Goal: Information Seeking & Learning: Learn about a topic

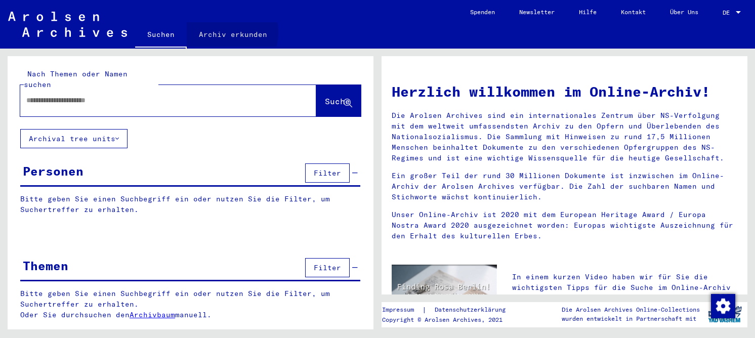
click at [220, 32] on link "Archiv erkunden" at bounding box center [233, 34] width 93 height 24
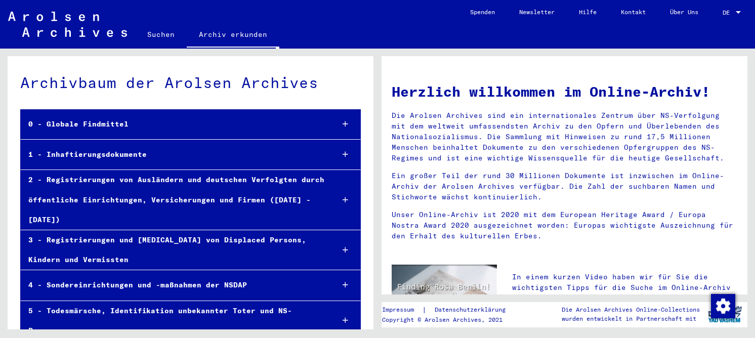
click at [85, 154] on div "1 - Inhaftierungsdokumente" at bounding box center [173, 155] width 304 height 20
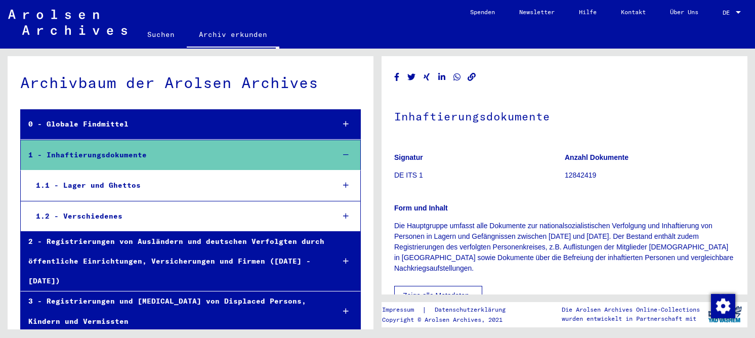
click at [93, 185] on div "1.1 - Lager und Ghettos" at bounding box center [176, 185] width 297 height 20
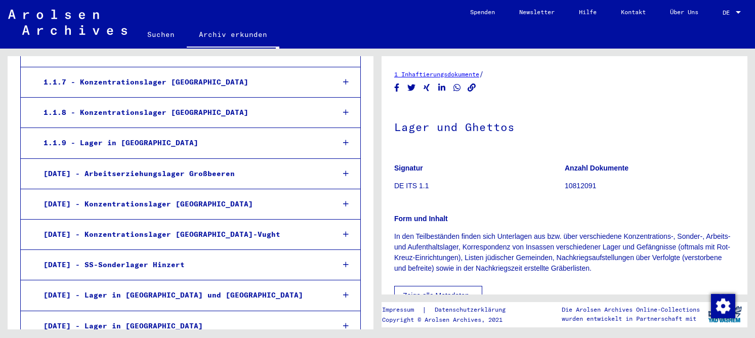
scroll to position [354, 0]
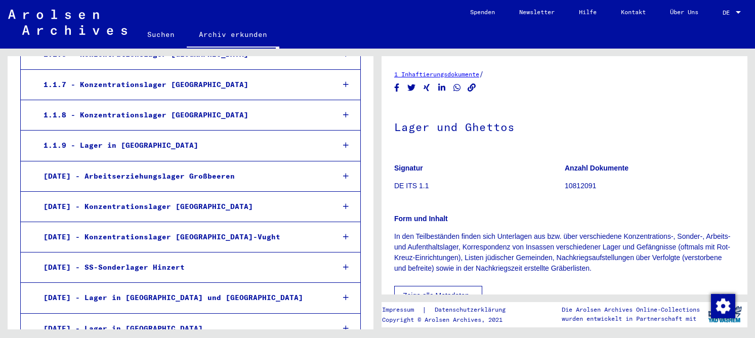
click at [132, 109] on div "1.1.8 - Konzentrationslager [GEOGRAPHIC_DATA]" at bounding box center [181, 115] width 290 height 20
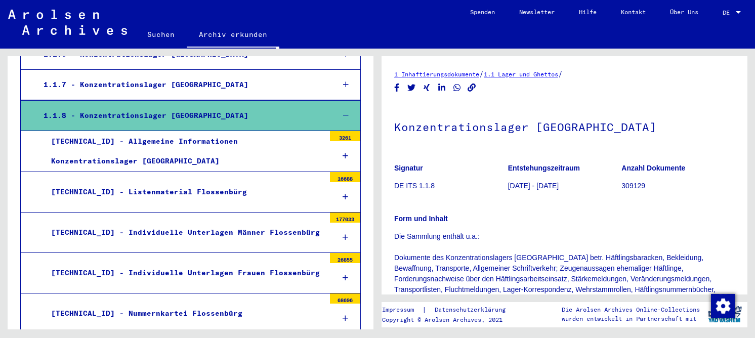
click at [122, 182] on div "[TECHNICAL_ID] - Listenmaterial Flossenbürg" at bounding box center [183, 192] width 281 height 20
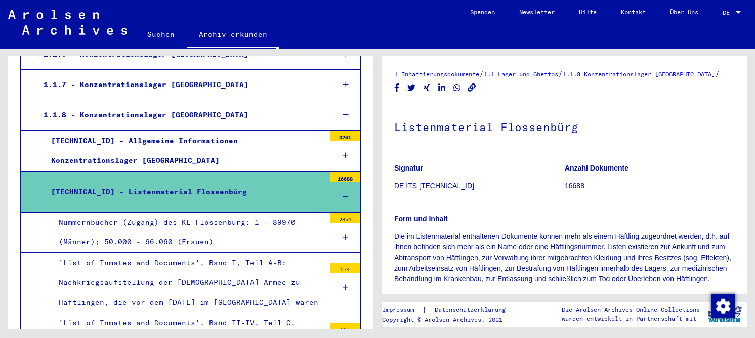
click at [150, 212] on div "Nummernbücher (Zugang) des KL Flossenbürg: 1 - 89970 (Männer); 50.000 - 66.060 …" at bounding box center [188, 231] width 274 height 39
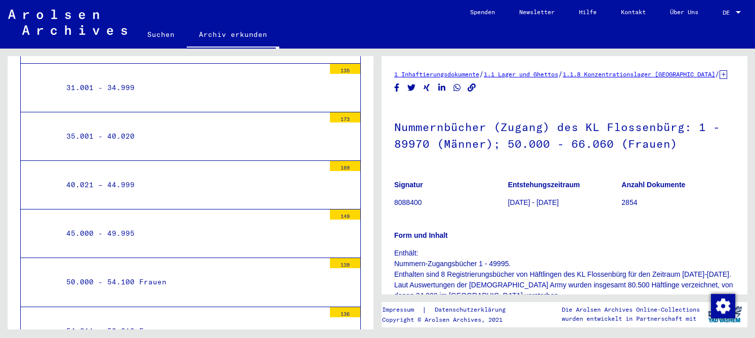
scroll to position [1011, 0]
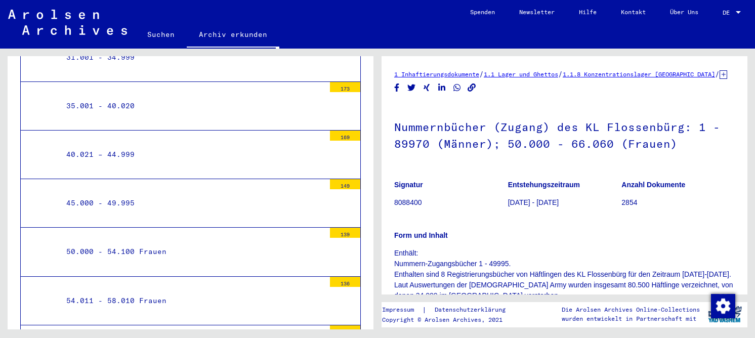
click at [111, 194] on div "45.000 - 49.995" at bounding box center [192, 203] width 266 height 20
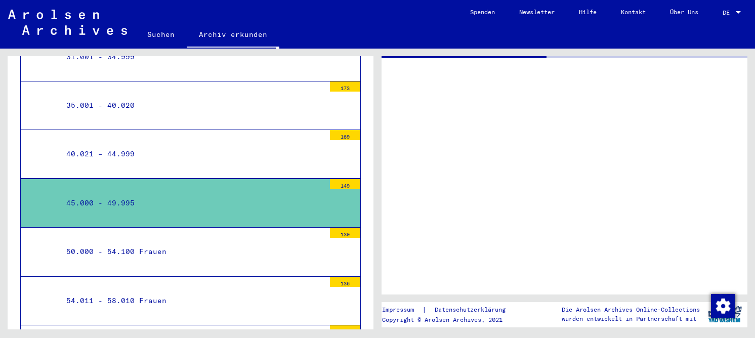
scroll to position [1010, 0]
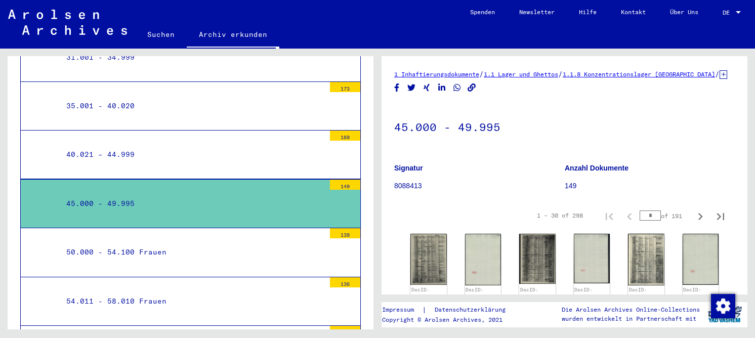
click at [146, 243] on div "50.000 - 54.100 Frauen" at bounding box center [192, 252] width 266 height 20
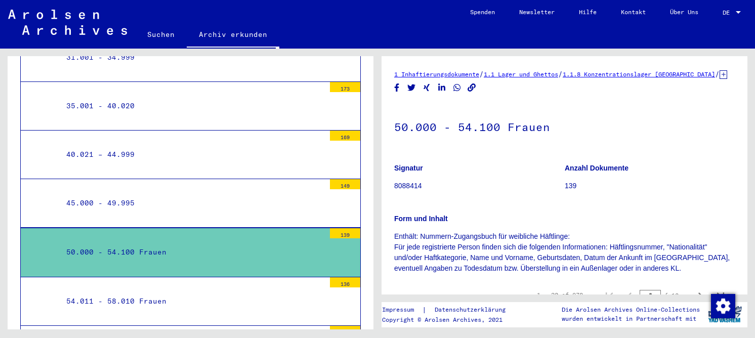
click at [120, 193] on div "45.000 - 49.995" at bounding box center [192, 203] width 266 height 20
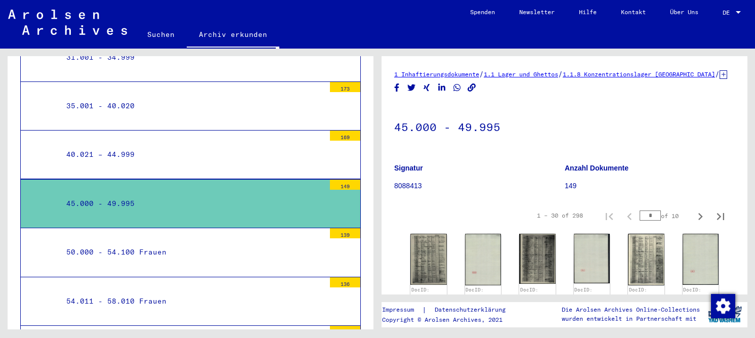
click at [117, 145] on div "40.021 – 44.999" at bounding box center [192, 155] width 266 height 20
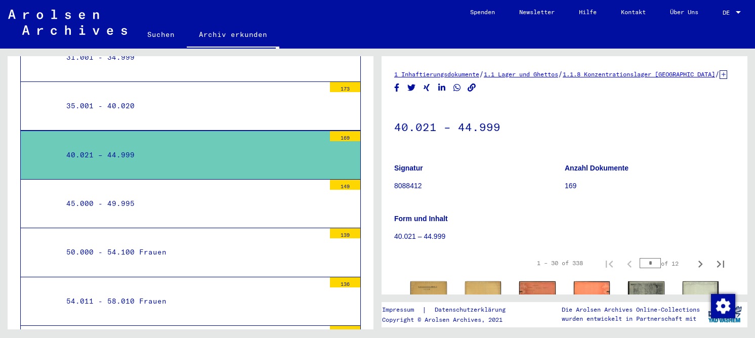
click at [113, 194] on div "45.000 - 49.995" at bounding box center [192, 204] width 266 height 20
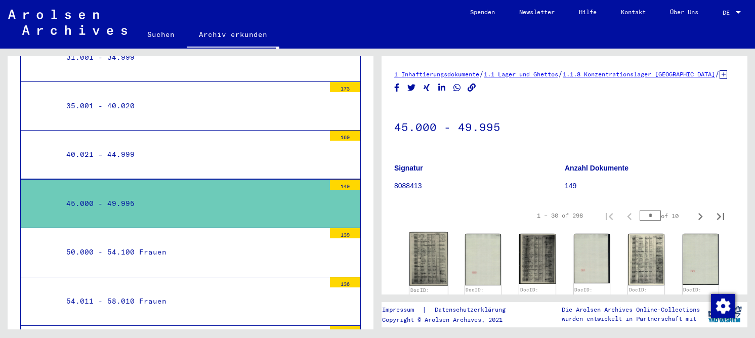
click at [428, 262] on img at bounding box center [428, 259] width 38 height 54
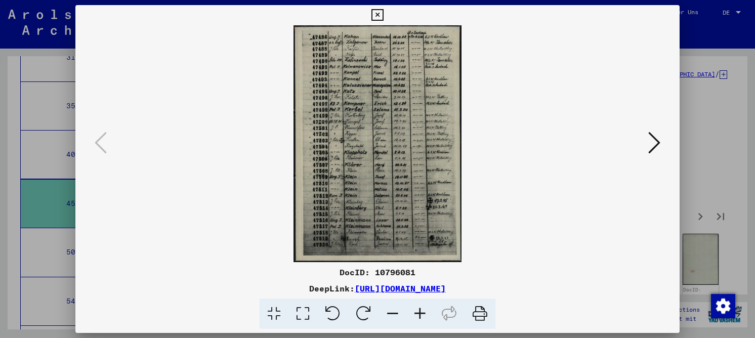
click at [308, 312] on icon at bounding box center [302, 313] width 29 height 31
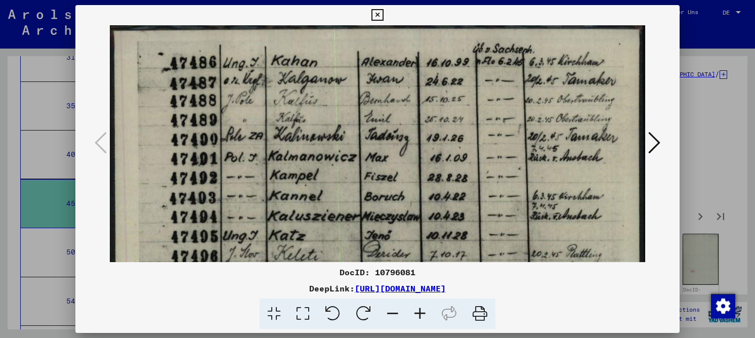
click at [654, 143] on icon at bounding box center [654, 142] width 12 height 24
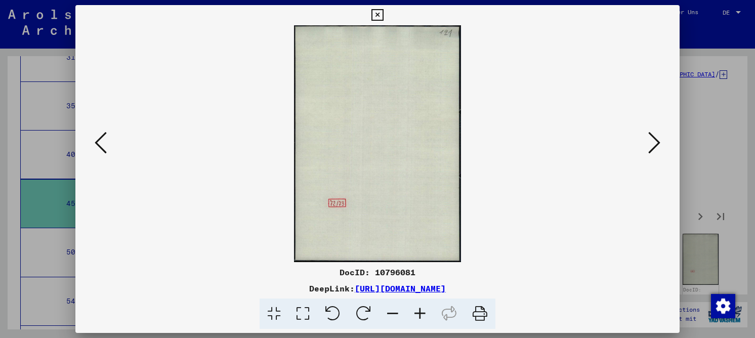
click at [654, 143] on icon at bounding box center [654, 142] width 12 height 24
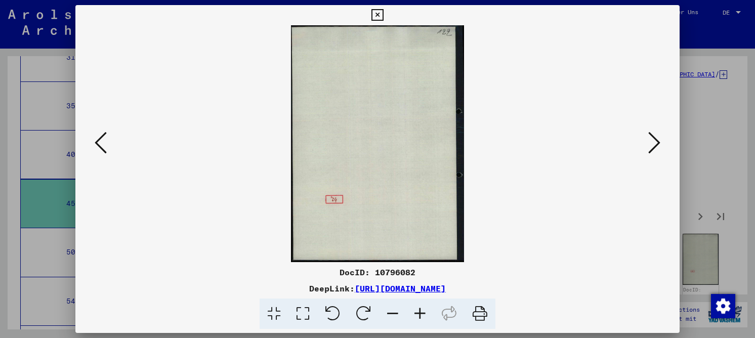
click at [654, 143] on icon at bounding box center [654, 142] width 12 height 24
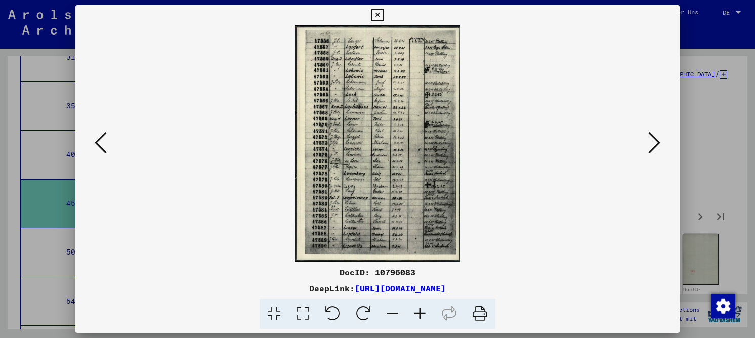
click at [654, 143] on icon at bounding box center [654, 142] width 12 height 24
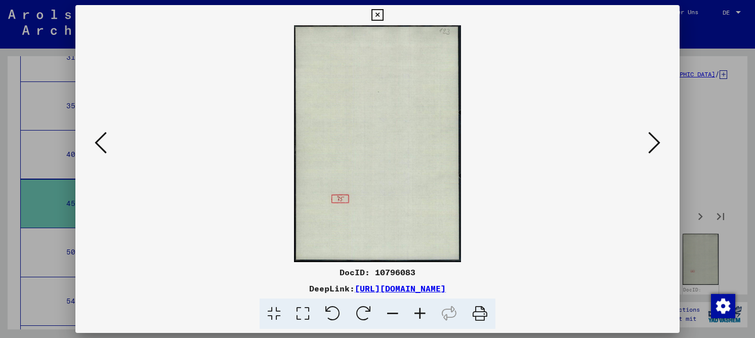
click at [654, 143] on icon at bounding box center [654, 142] width 12 height 24
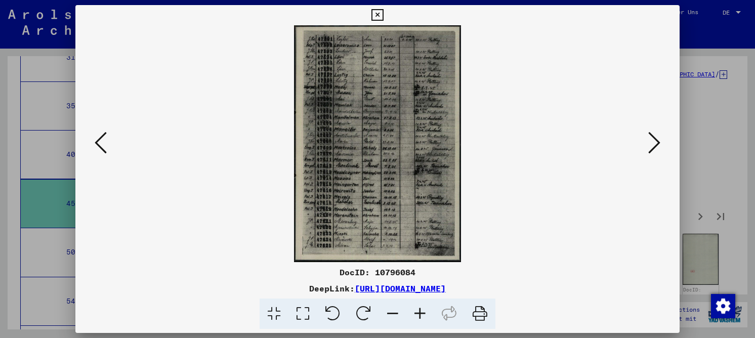
click at [304, 322] on icon at bounding box center [302, 313] width 29 height 31
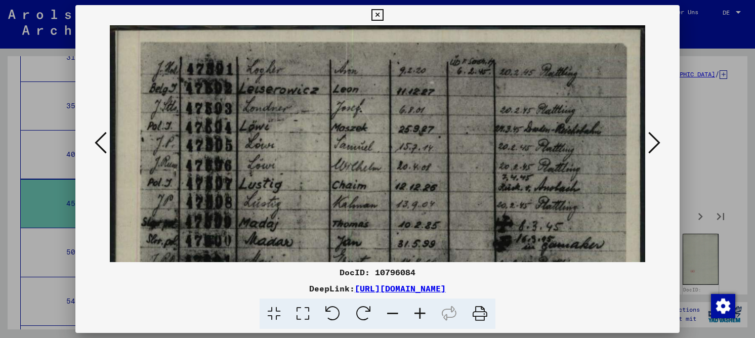
click at [420, 312] on icon at bounding box center [419, 313] width 27 height 31
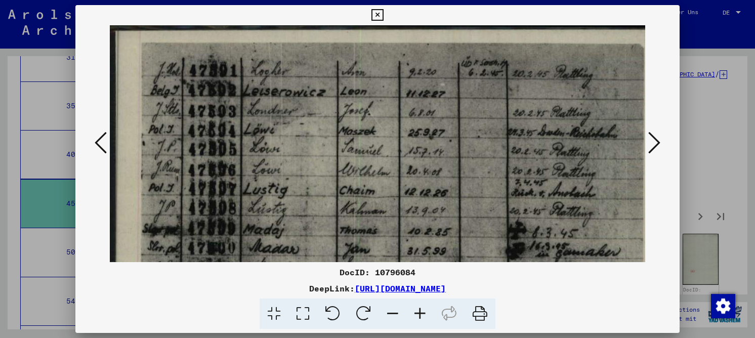
click at [420, 312] on icon at bounding box center [419, 313] width 27 height 31
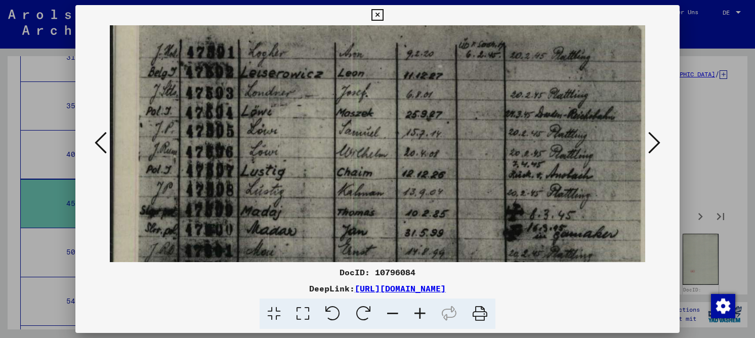
drag, startPoint x: 501, startPoint y: 166, endPoint x: 499, endPoint y: 148, distance: 18.4
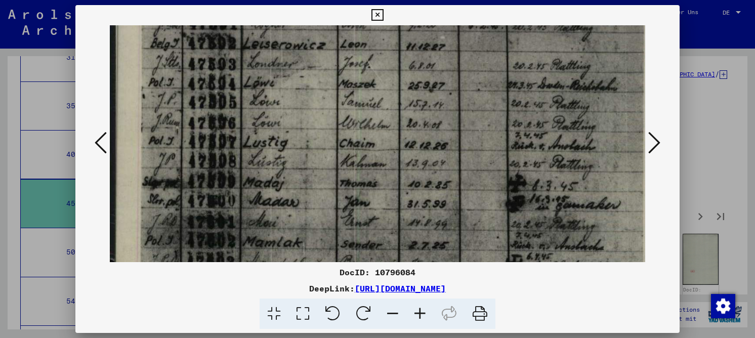
scroll to position [49, 0]
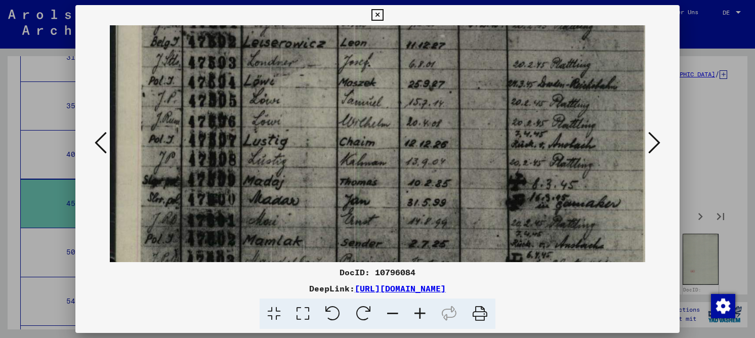
drag, startPoint x: 236, startPoint y: 94, endPoint x: 280, endPoint y: 63, distance: 53.4
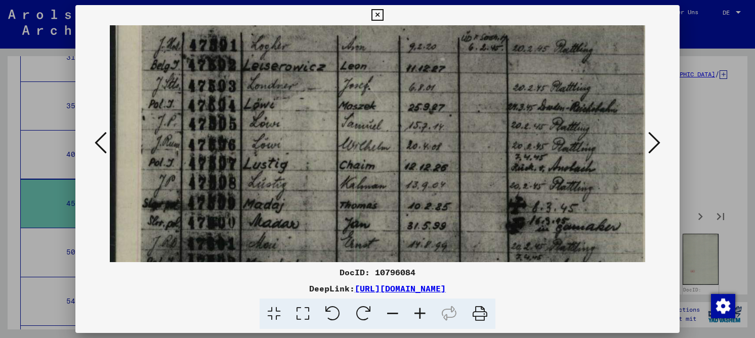
drag, startPoint x: 318, startPoint y: 183, endPoint x: 373, endPoint y: 208, distance: 60.6
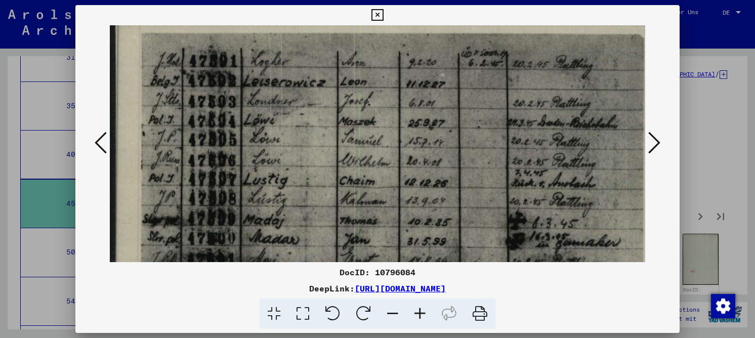
scroll to position [0, 0]
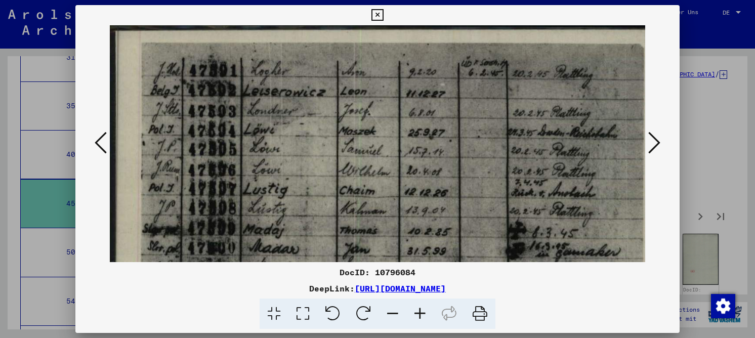
drag, startPoint x: 367, startPoint y: 145, endPoint x: 374, endPoint y: 174, distance: 30.2
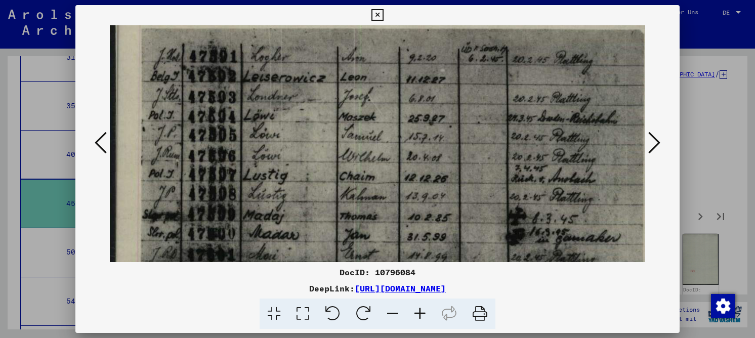
drag, startPoint x: 261, startPoint y: 169, endPoint x: 265, endPoint y: 155, distance: 14.6
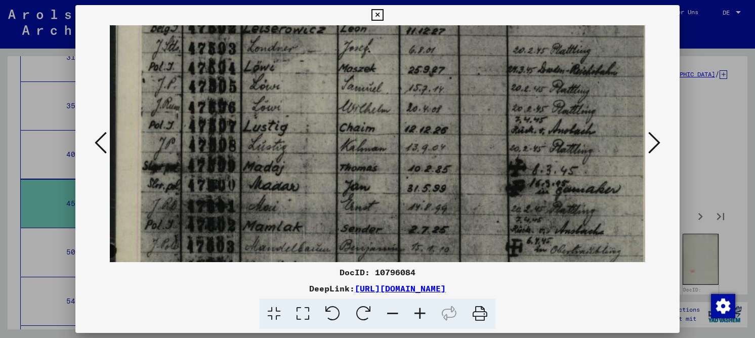
scroll to position [79, 0]
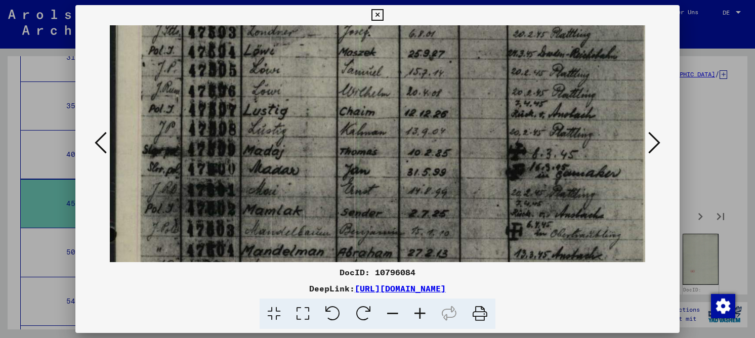
drag, startPoint x: 267, startPoint y: 190, endPoint x: 292, endPoint y: 125, distance: 69.3
click at [292, 125] on img at bounding box center [386, 337] width 553 height 783
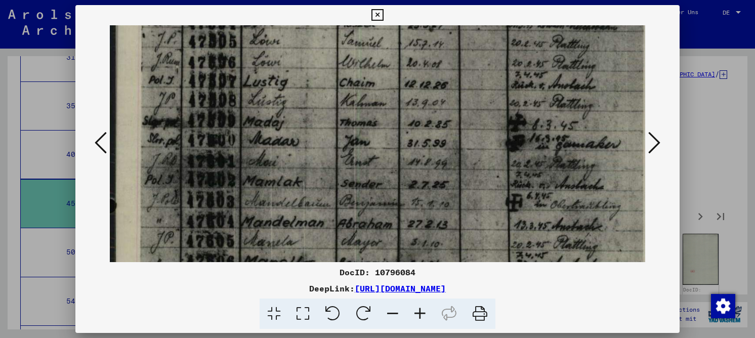
drag, startPoint x: 208, startPoint y: 168, endPoint x: 215, endPoint y: 139, distance: 29.7
click at [215, 139] on img at bounding box center [386, 309] width 553 height 783
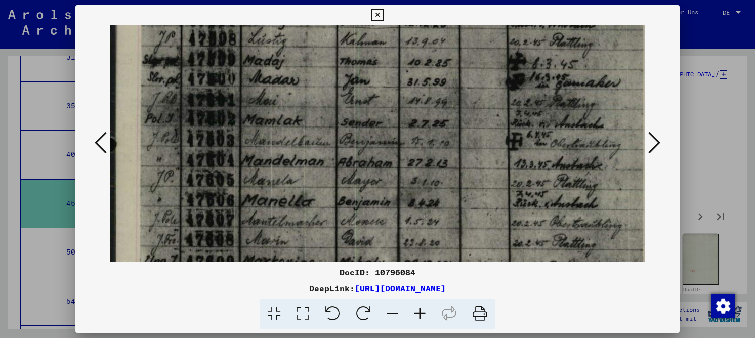
drag, startPoint x: 228, startPoint y: 180, endPoint x: 239, endPoint y: 117, distance: 63.6
click at [239, 117] on img at bounding box center [386, 247] width 553 height 783
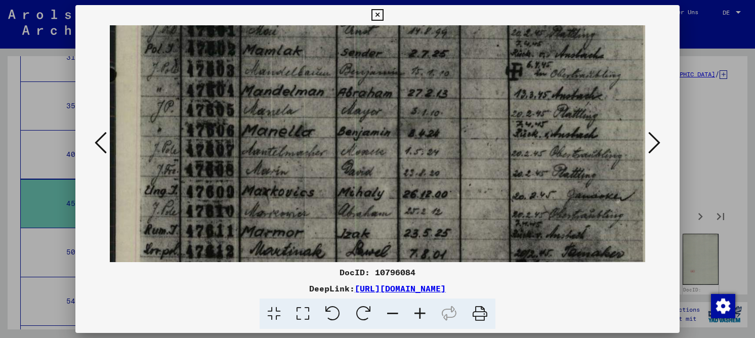
scroll to position [243, 0]
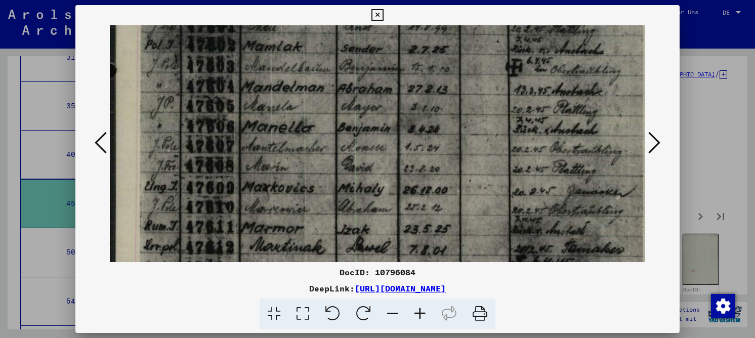
drag, startPoint x: 238, startPoint y: 163, endPoint x: 243, endPoint y: 91, distance: 72.5
click at [243, 91] on img at bounding box center [386, 174] width 553 height 783
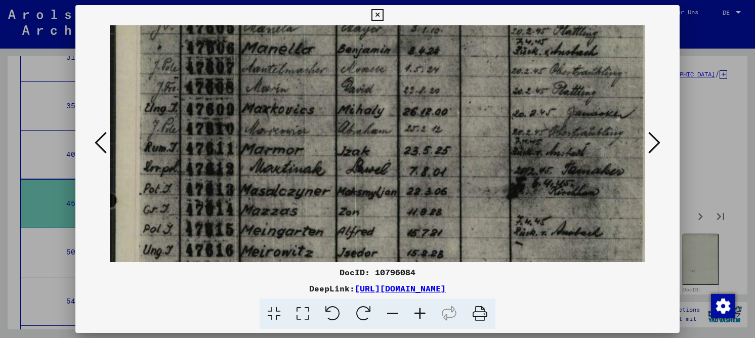
drag, startPoint x: 231, startPoint y: 178, endPoint x: 238, endPoint y: 97, distance: 81.2
click at [237, 98] on img at bounding box center [386, 95] width 553 height 783
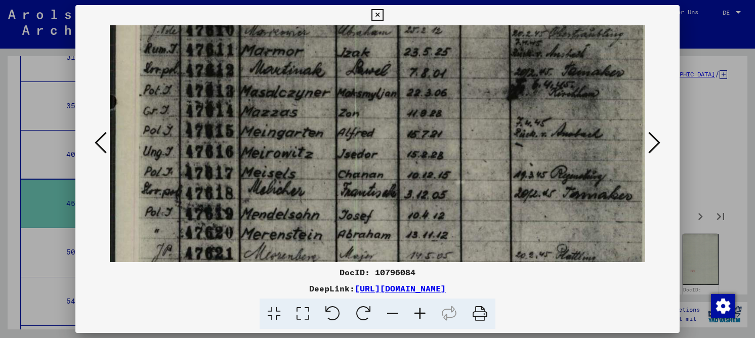
drag, startPoint x: 258, startPoint y: 190, endPoint x: 273, endPoint y: 91, distance: 100.7
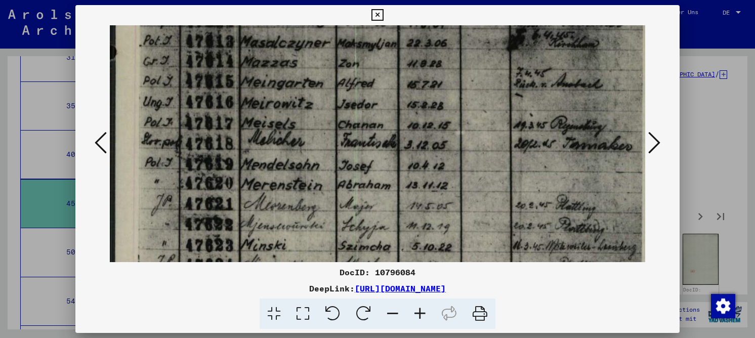
scroll to position [474, 0]
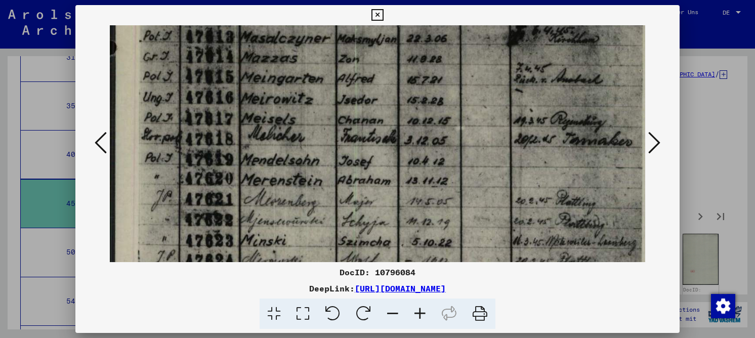
drag, startPoint x: 273, startPoint y: 195, endPoint x: 278, endPoint y: 145, distance: 50.8
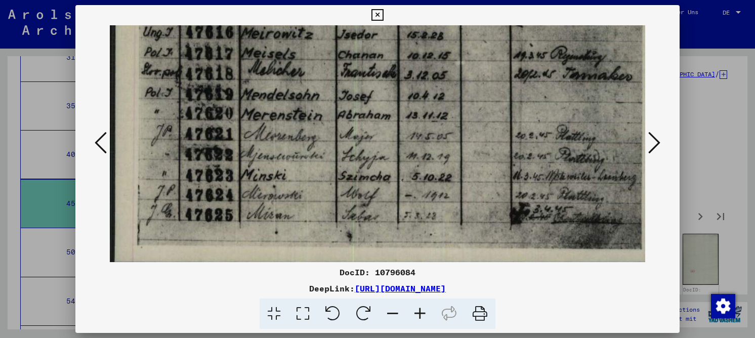
scroll to position [540, 0]
drag, startPoint x: 205, startPoint y: 144, endPoint x: 233, endPoint y: 78, distance: 72.0
click at [655, 142] on icon at bounding box center [654, 142] width 12 height 24
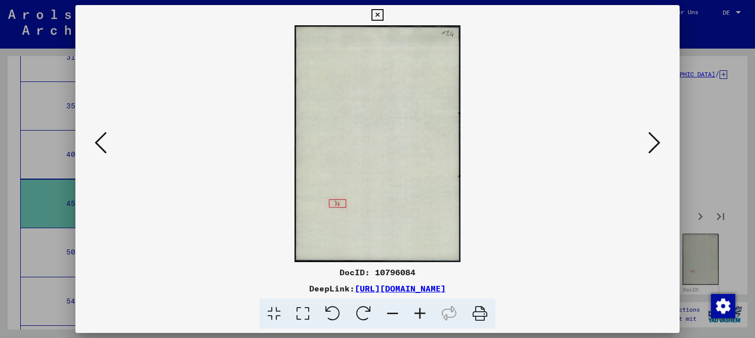
click at [655, 142] on icon at bounding box center [654, 142] width 12 height 24
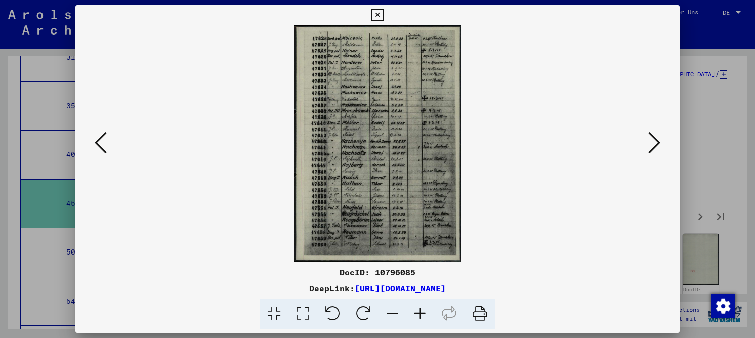
click at [303, 309] on icon at bounding box center [302, 313] width 29 height 31
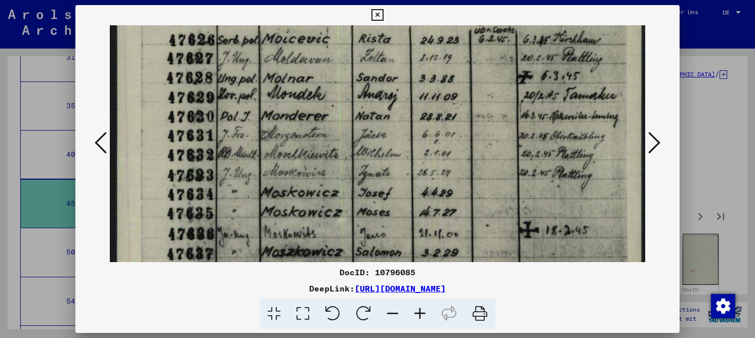
scroll to position [29, 0]
drag, startPoint x: 238, startPoint y: 192, endPoint x: 236, endPoint y: 163, distance: 28.9
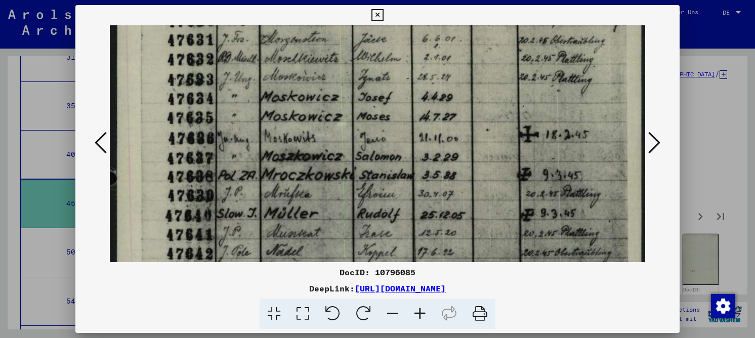
drag, startPoint x: 236, startPoint y: 205, endPoint x: 233, endPoint y: 110, distance: 95.1
click at [233, 110] on img at bounding box center [377, 280] width 535 height 758
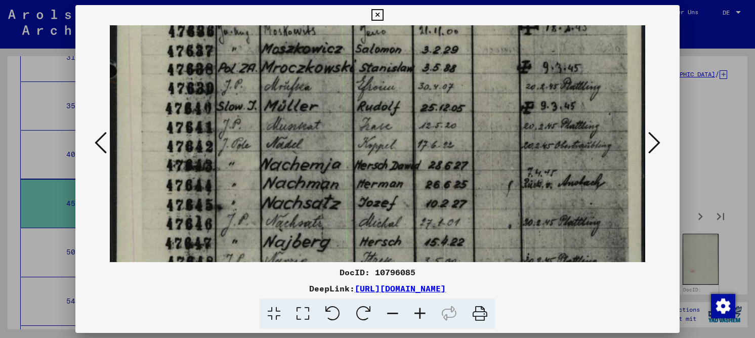
drag, startPoint x: 238, startPoint y: 192, endPoint x: 231, endPoint y: 85, distance: 107.4
click at [231, 85] on img at bounding box center [377, 173] width 535 height 758
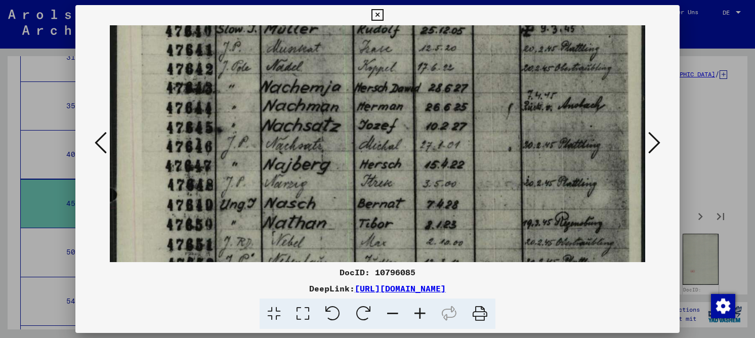
drag, startPoint x: 237, startPoint y: 167, endPoint x: 236, endPoint y: 92, distance: 75.4
click at [236, 92] on img at bounding box center [377, 96] width 535 height 758
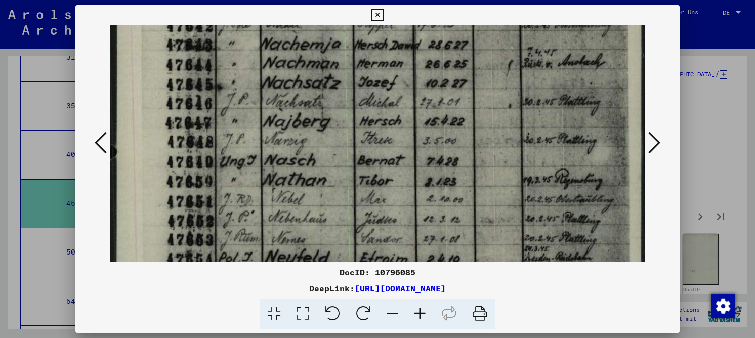
drag, startPoint x: 250, startPoint y: 164, endPoint x: 257, endPoint y: 121, distance: 43.5
click at [257, 121] on img at bounding box center [377, 53] width 535 height 758
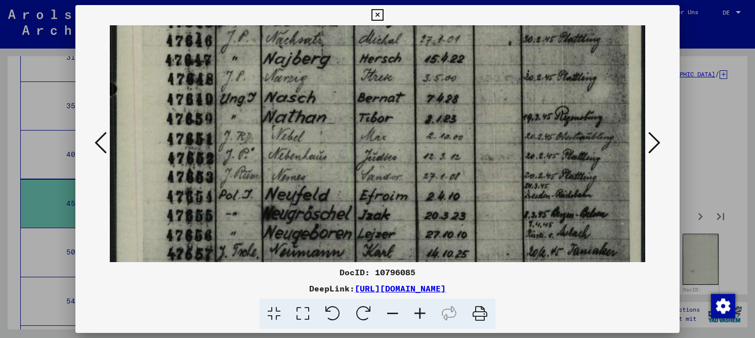
drag, startPoint x: 264, startPoint y: 141, endPoint x: 269, endPoint y: 98, distance: 43.2
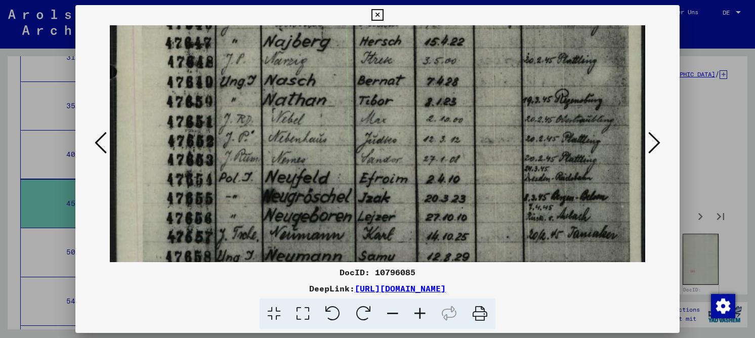
scroll to position [445, 0]
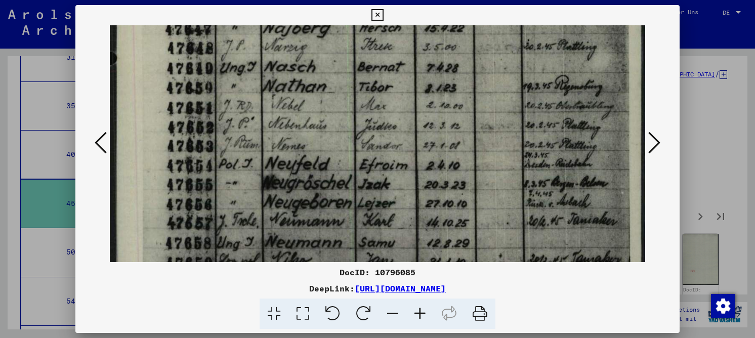
drag, startPoint x: 278, startPoint y: 153, endPoint x: 279, endPoint y: 126, distance: 26.8
click at [101, 136] on icon at bounding box center [101, 142] width 12 height 24
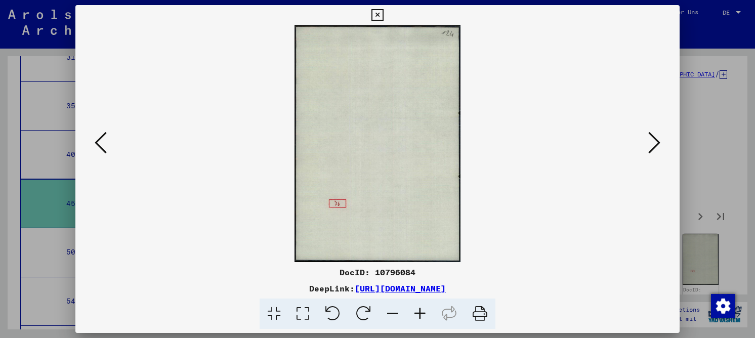
click at [97, 141] on icon at bounding box center [101, 142] width 12 height 24
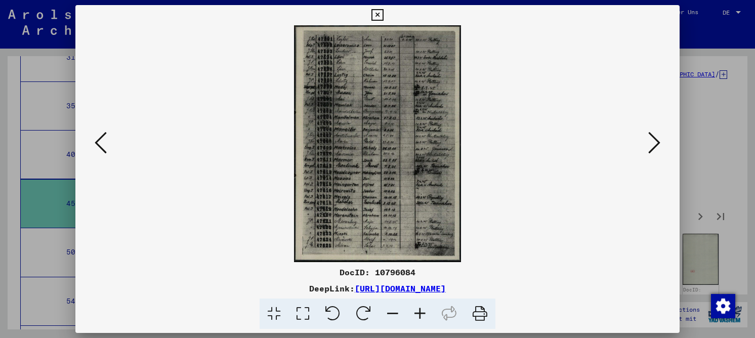
click at [304, 309] on icon at bounding box center [302, 313] width 29 height 31
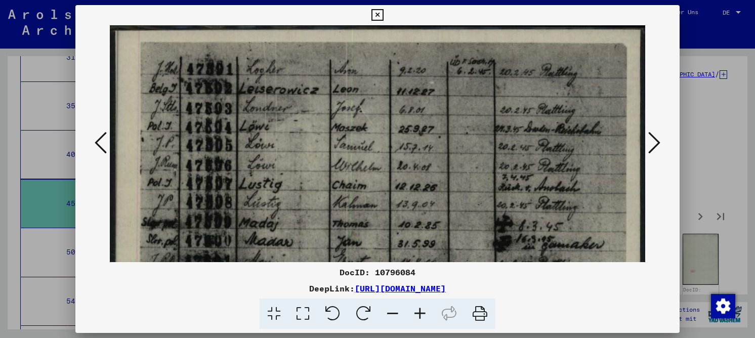
click at [663, 137] on div at bounding box center [377, 143] width 604 height 237
click at [655, 143] on icon at bounding box center [654, 142] width 12 height 24
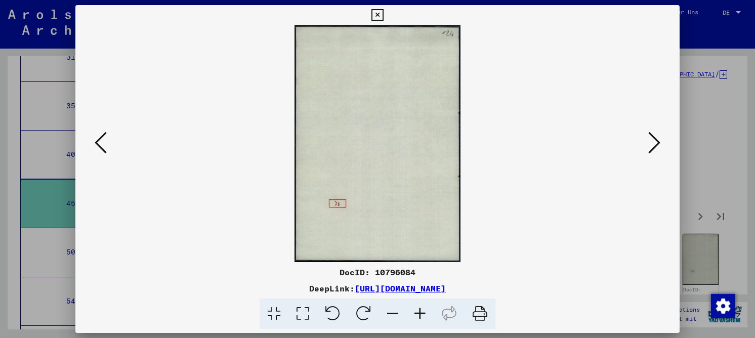
click at [655, 143] on icon at bounding box center [654, 142] width 12 height 24
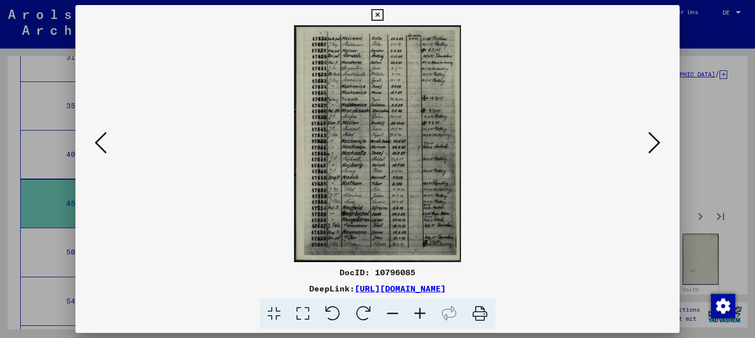
click at [308, 312] on icon at bounding box center [302, 313] width 29 height 31
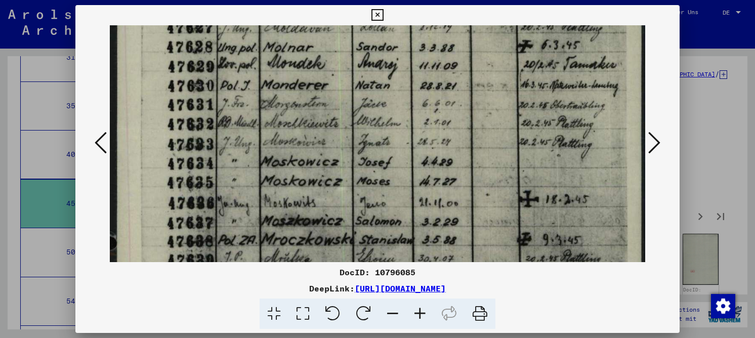
scroll to position [120, 0]
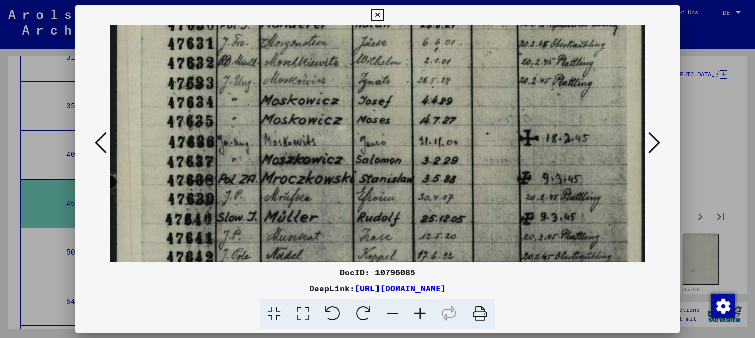
drag, startPoint x: 336, startPoint y: 207, endPoint x: 319, endPoint y: 86, distance: 121.6
click at [319, 86] on img at bounding box center [377, 284] width 535 height 758
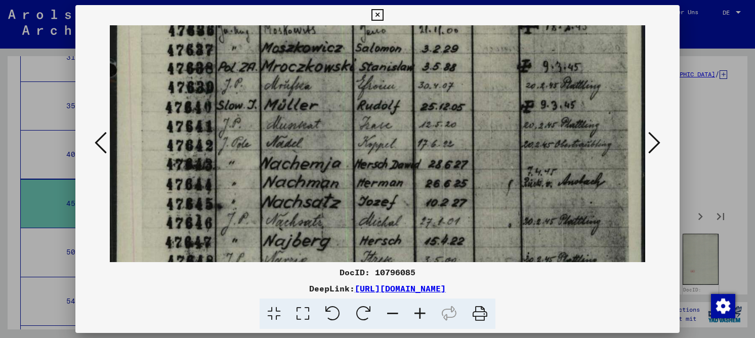
drag, startPoint x: 315, startPoint y: 170, endPoint x: 299, endPoint y: 58, distance: 112.8
click at [299, 58] on img at bounding box center [377, 172] width 535 height 758
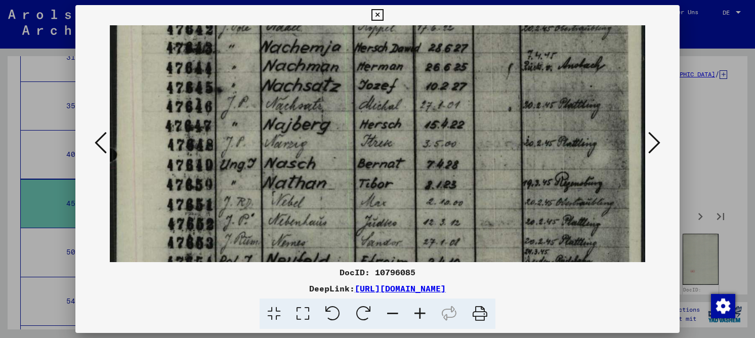
drag, startPoint x: 301, startPoint y: 179, endPoint x: 284, endPoint y: 84, distance: 96.1
click at [284, 84] on img at bounding box center [377, 56] width 535 height 758
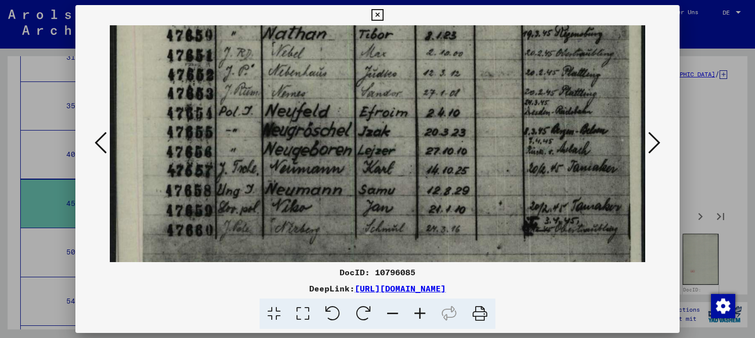
scroll to position [502, 0]
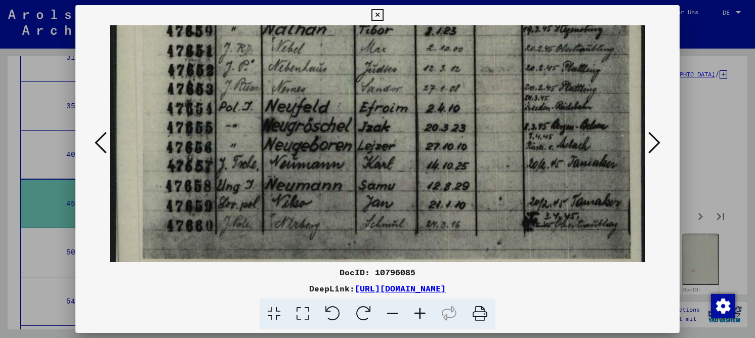
drag, startPoint x: 298, startPoint y: 211, endPoint x: 294, endPoint y: 72, distance: 139.6
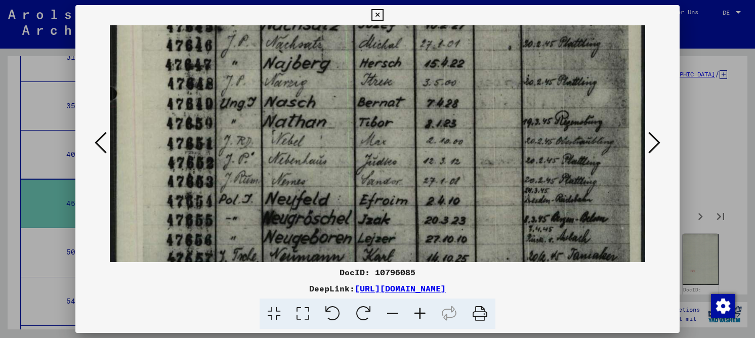
drag, startPoint x: 411, startPoint y: 103, endPoint x: 403, endPoint y: 202, distance: 99.4
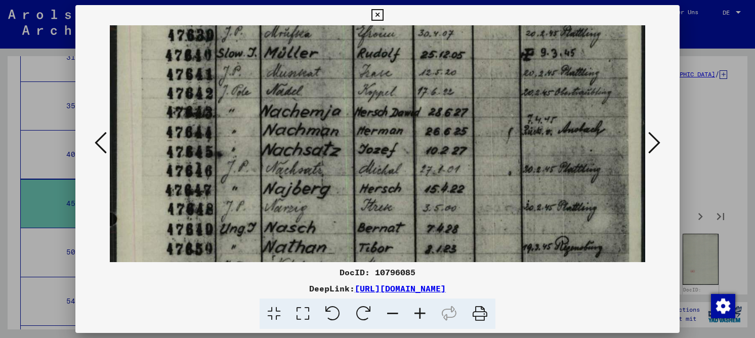
drag, startPoint x: 397, startPoint y: 89, endPoint x: 374, endPoint y: 212, distance: 125.0
click at [374, 210] on img at bounding box center [377, 120] width 535 height 758
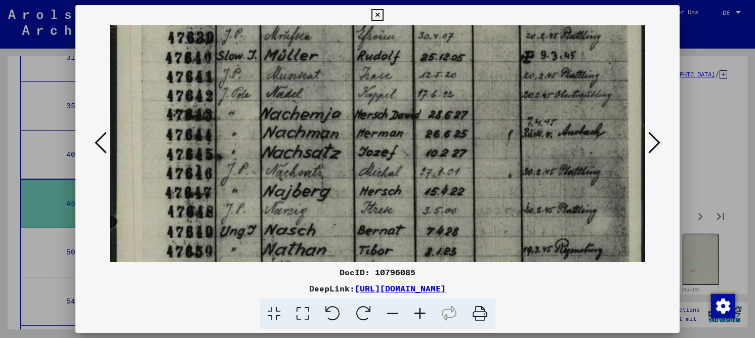
click at [658, 140] on icon at bounding box center [654, 142] width 12 height 24
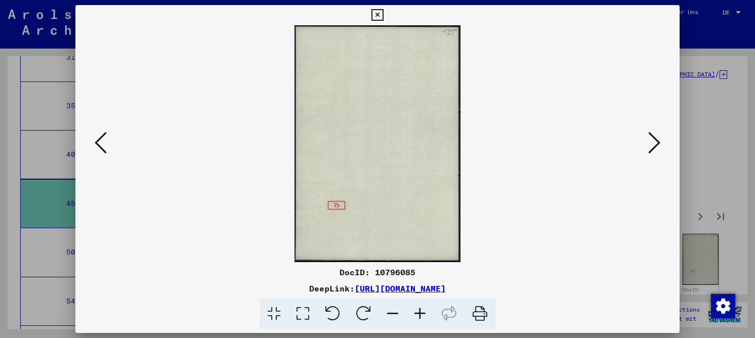
click at [658, 140] on icon at bounding box center [654, 142] width 12 height 24
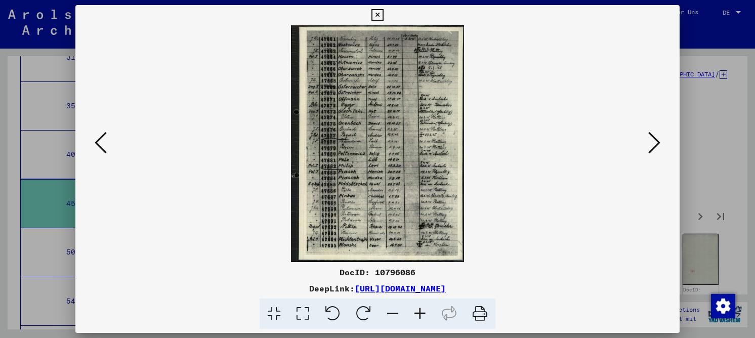
click at [303, 314] on icon at bounding box center [302, 313] width 29 height 31
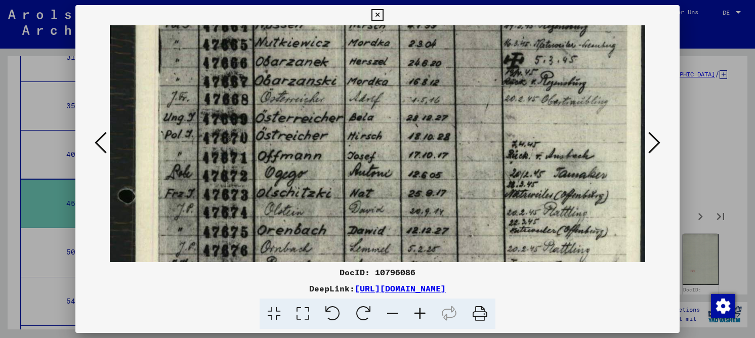
drag, startPoint x: 218, startPoint y: 189, endPoint x: 232, endPoint y: 92, distance: 98.1
click at [232, 92] on img at bounding box center [377, 293] width 535 height 731
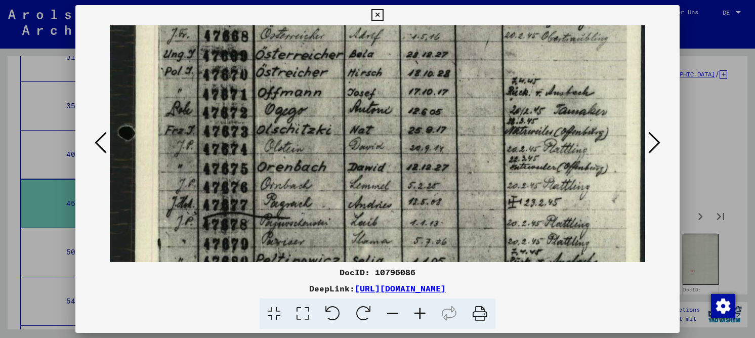
scroll to position [164, 0]
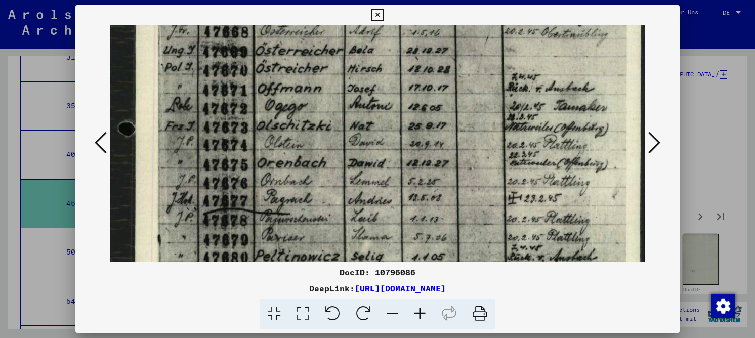
drag, startPoint x: 237, startPoint y: 218, endPoint x: 246, endPoint y: 151, distance: 67.9
click at [246, 151] on img at bounding box center [377, 226] width 535 height 731
click at [423, 304] on icon at bounding box center [419, 313] width 27 height 31
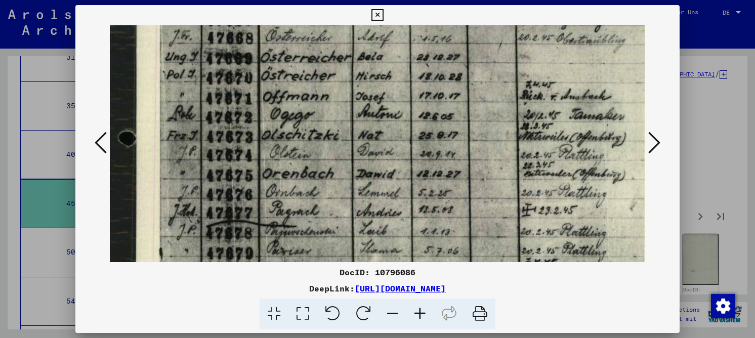
click at [422, 304] on icon at bounding box center [419, 313] width 27 height 31
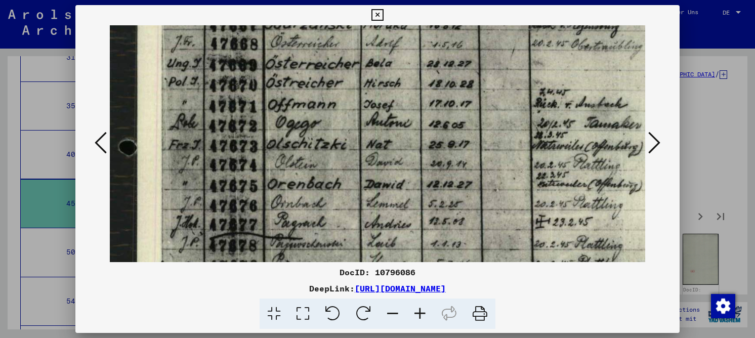
click at [421, 304] on icon at bounding box center [419, 313] width 27 height 31
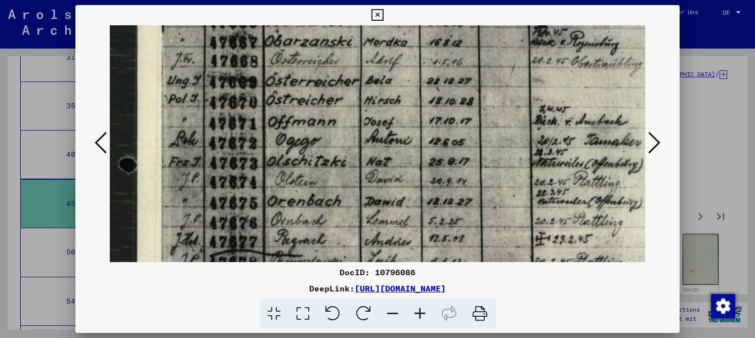
drag, startPoint x: 331, startPoint y: 202, endPoint x: 335, endPoint y: 219, distance: 17.8
click at [335, 219] on img at bounding box center [396, 268] width 572 height 781
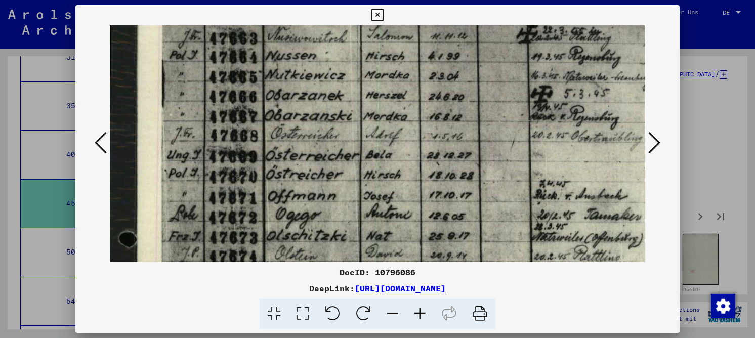
drag, startPoint x: 331, startPoint y: 145, endPoint x: 335, endPoint y: 217, distance: 71.9
click at [335, 217] on img at bounding box center [396, 342] width 572 height 781
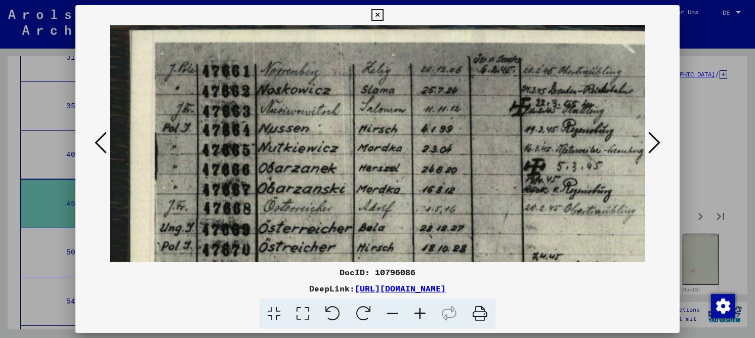
scroll to position [0, 8]
drag, startPoint x: 340, startPoint y: 106, endPoint x: 332, endPoint y: 192, distance: 86.3
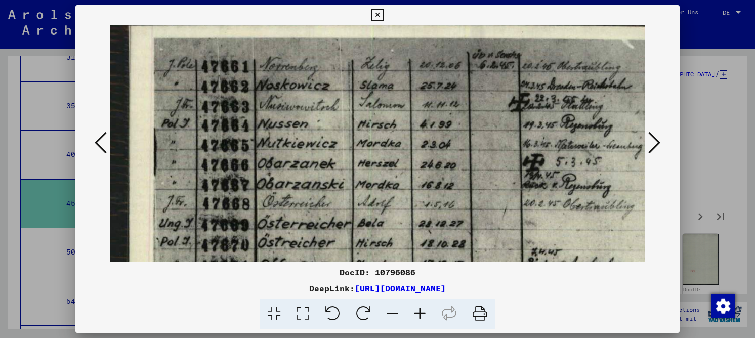
scroll to position [0, 6]
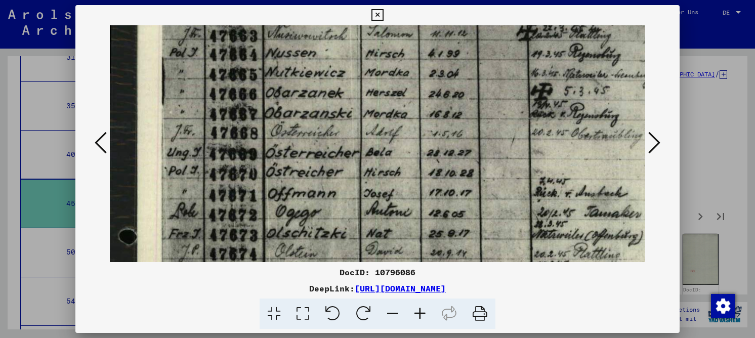
drag, startPoint x: 325, startPoint y: 158, endPoint x: 342, endPoint y: 90, distance: 70.4
click at [342, 90] on img at bounding box center [396, 340] width 572 height 781
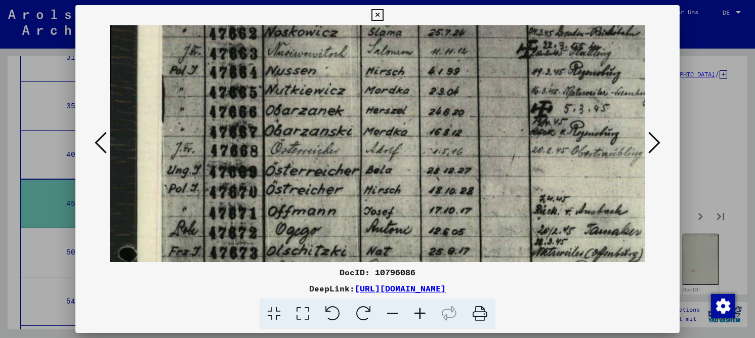
drag, startPoint x: 332, startPoint y: 172, endPoint x: 335, endPoint y: 199, distance: 27.5
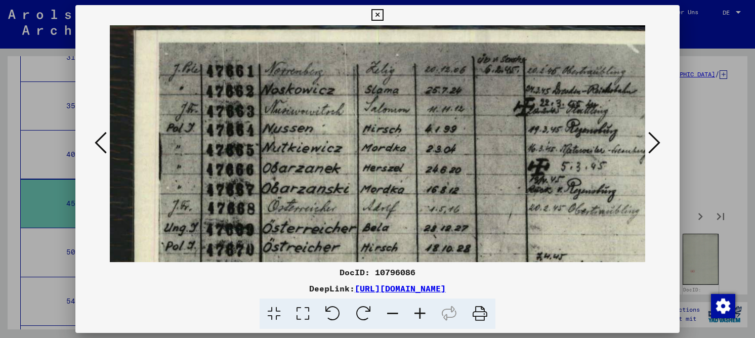
scroll to position [33, 1]
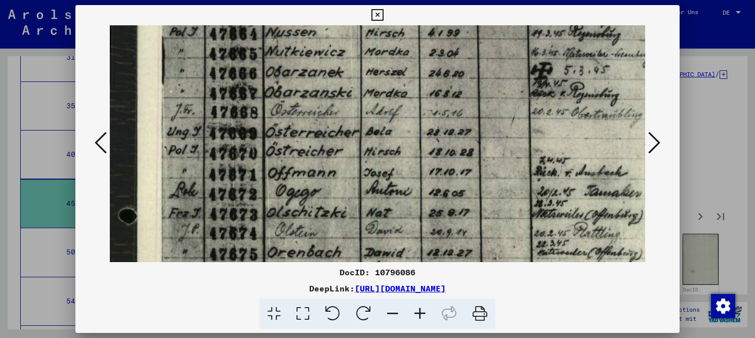
drag, startPoint x: 347, startPoint y: 86, endPoint x: 353, endPoint y: 78, distance: 9.4
click at [353, 78] on img at bounding box center [396, 319] width 572 height 781
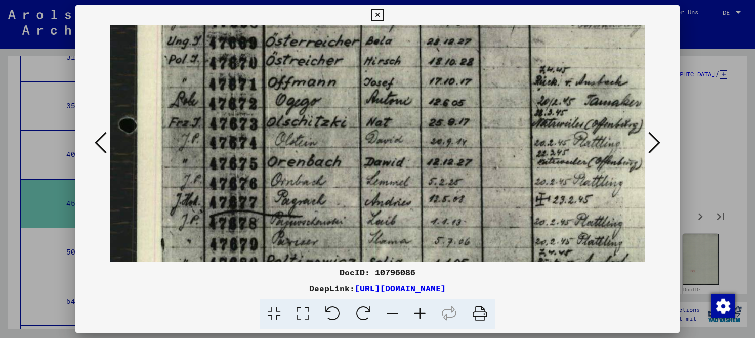
drag, startPoint x: 338, startPoint y: 176, endPoint x: 360, endPoint y: 85, distance: 93.2
click at [360, 85] on img at bounding box center [396, 229] width 572 height 781
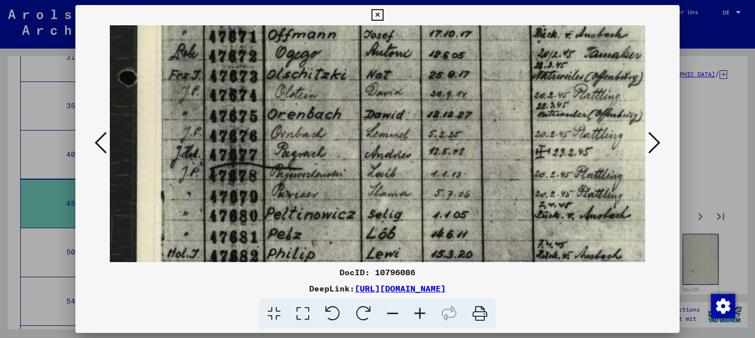
scroll to position [235, 0]
drag, startPoint x: 334, startPoint y: 175, endPoint x: 346, endPoint y: 127, distance: 49.7
click at [346, 127] on img at bounding box center [396, 181] width 572 height 781
click at [400, 272] on div "DocID: 10796086" at bounding box center [377, 272] width 604 height 12
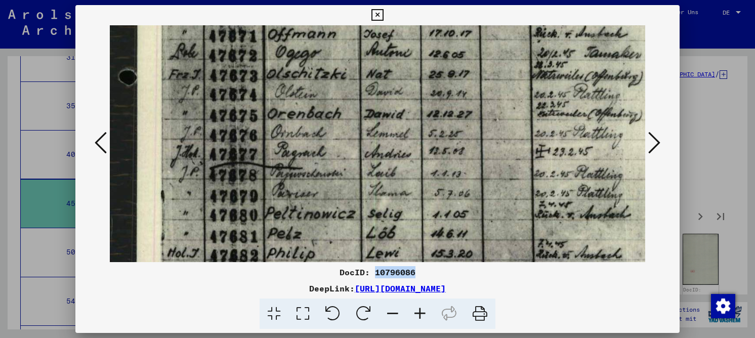
copy div "10796086"
click at [335, 232] on img at bounding box center [396, 181] width 572 height 781
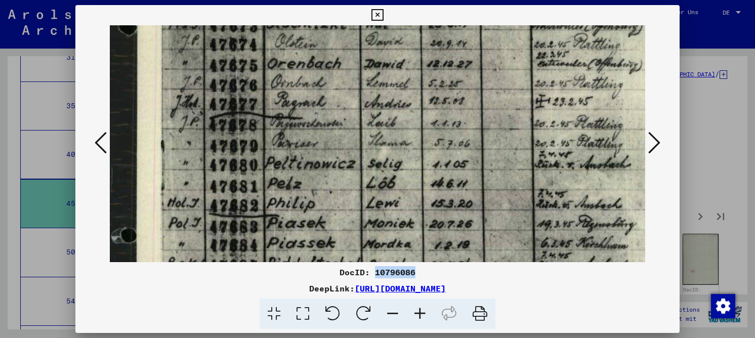
scroll to position [288, 0]
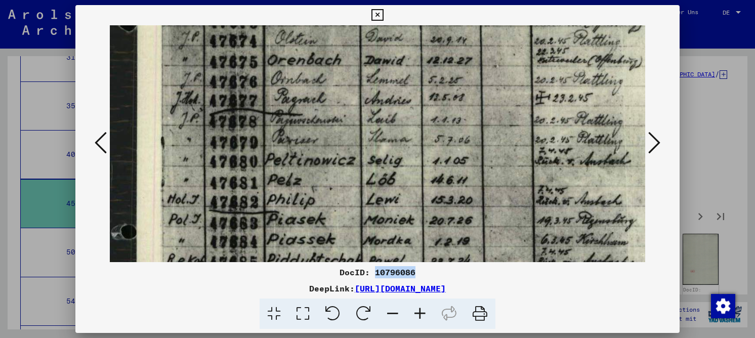
drag, startPoint x: 262, startPoint y: 164, endPoint x: 269, endPoint y: 111, distance: 54.0
click at [269, 111] on img at bounding box center [396, 127] width 572 height 781
copy div "10796086"
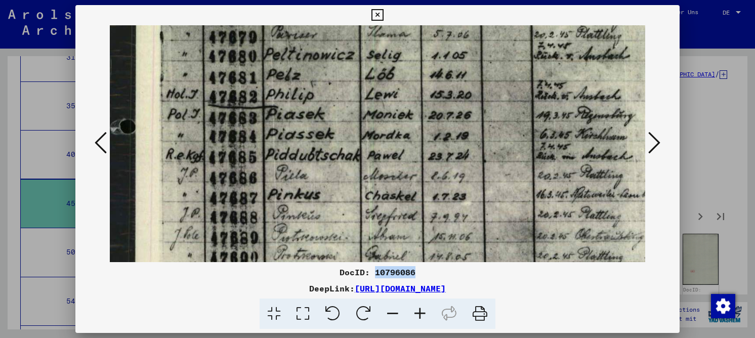
scroll to position [396, 1]
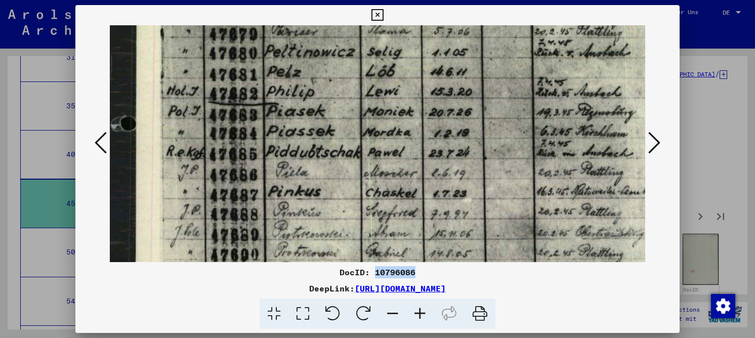
drag, startPoint x: 352, startPoint y: 205, endPoint x: 353, endPoint y: 97, distance: 108.2
click at [353, 97] on img at bounding box center [395, 19] width 572 height 781
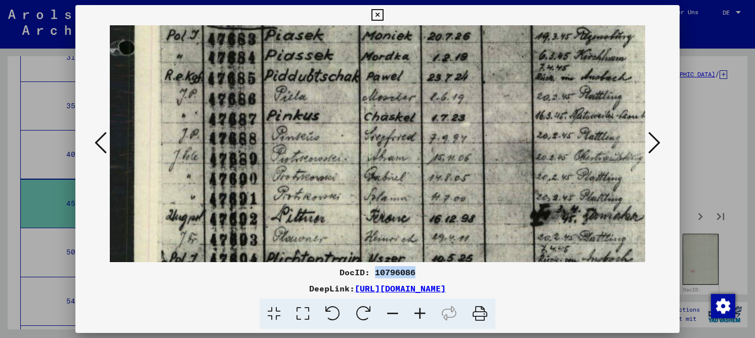
scroll to position [476, 2]
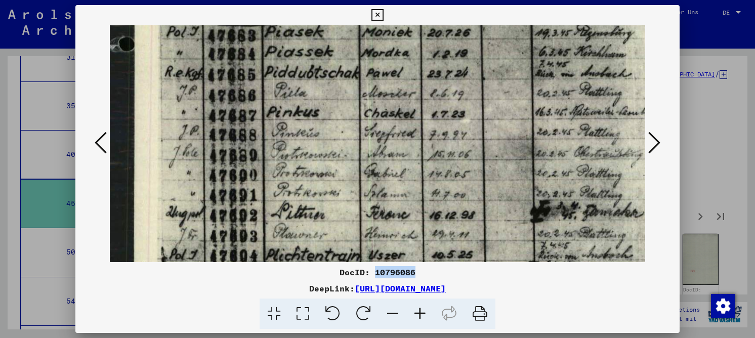
drag, startPoint x: 355, startPoint y: 198, endPoint x: 353, endPoint y: 119, distance: 79.4
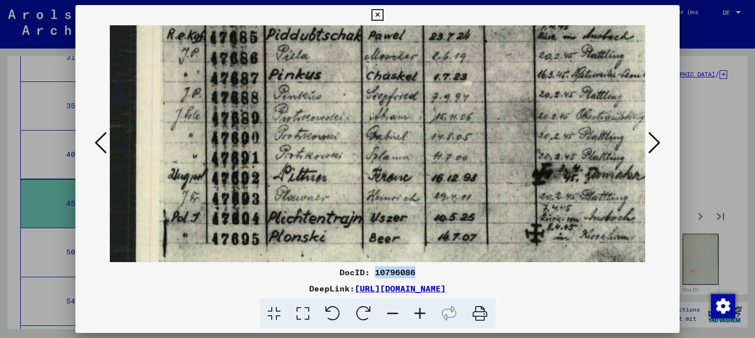
scroll to position [514, 0]
drag, startPoint x: 240, startPoint y: 221, endPoint x: 243, endPoint y: 183, distance: 38.0
drag, startPoint x: 652, startPoint y: 144, endPoint x: 391, endPoint y: 107, distance: 263.6
click at [402, 154] on div at bounding box center [377, 143] width 604 height 237
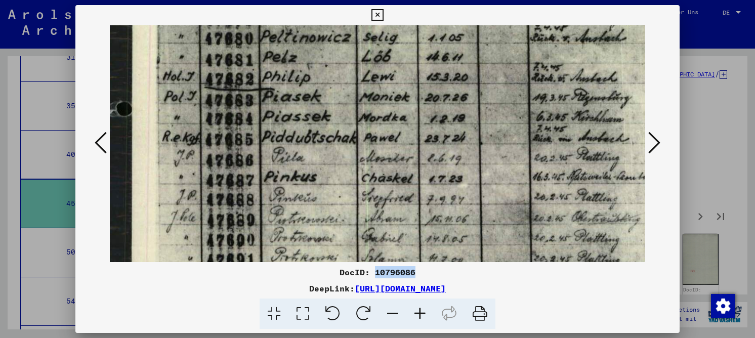
drag, startPoint x: 381, startPoint y: 113, endPoint x: 380, endPoint y: 205, distance: 92.1
click at [380, 205] on img at bounding box center [391, 4] width 572 height 781
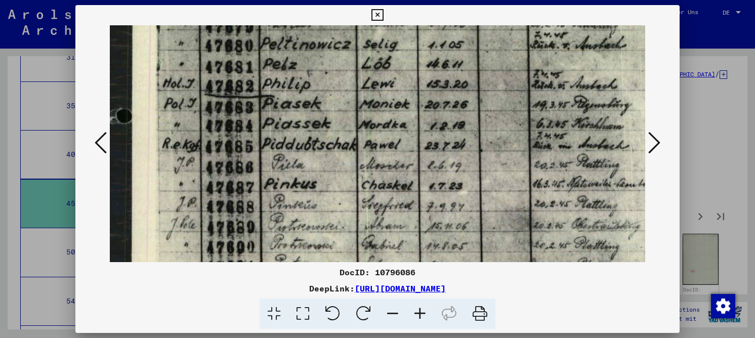
click at [422, 311] on icon at bounding box center [419, 313] width 27 height 31
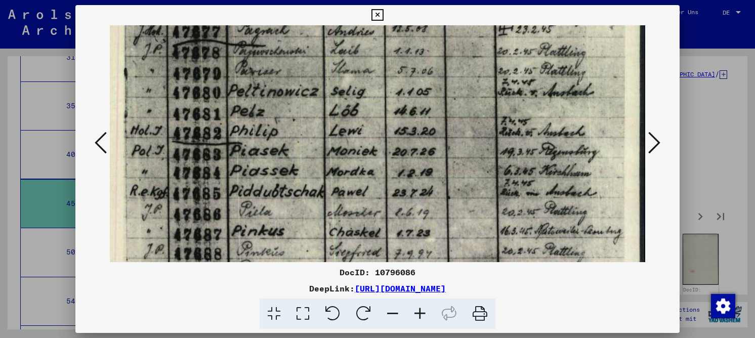
scroll to position [333, 37]
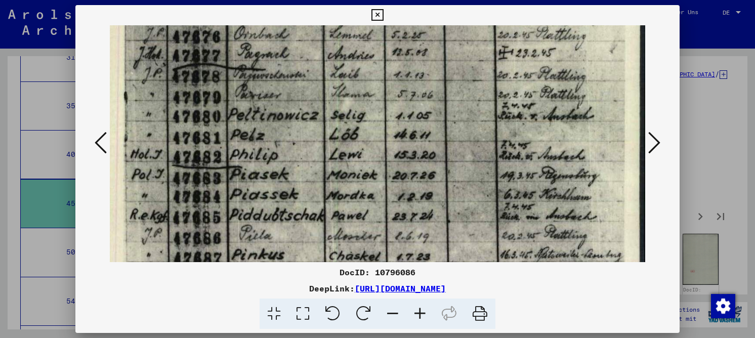
drag, startPoint x: 454, startPoint y: 158, endPoint x: 246, endPoint y: 229, distance: 219.6
click at [246, 229] on img at bounding box center [359, 82] width 572 height 781
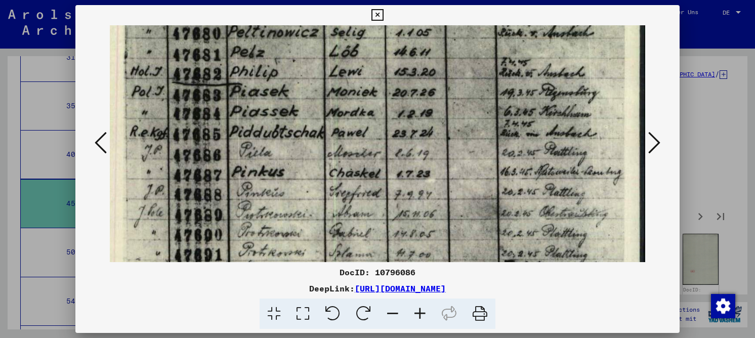
drag, startPoint x: 455, startPoint y: 171, endPoint x: 444, endPoint y: 84, distance: 87.3
click at [444, 84] on img at bounding box center [359, -1] width 572 height 781
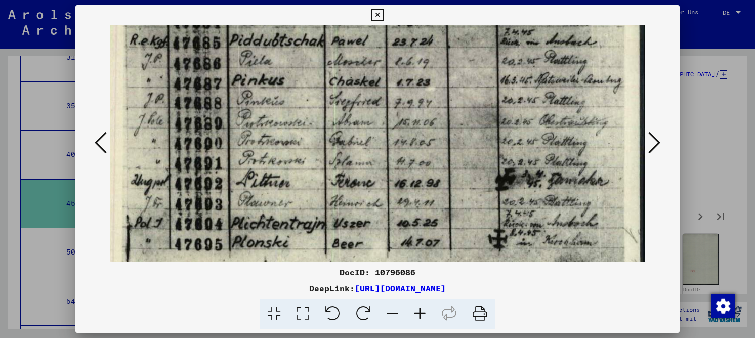
scroll to position [534, 37]
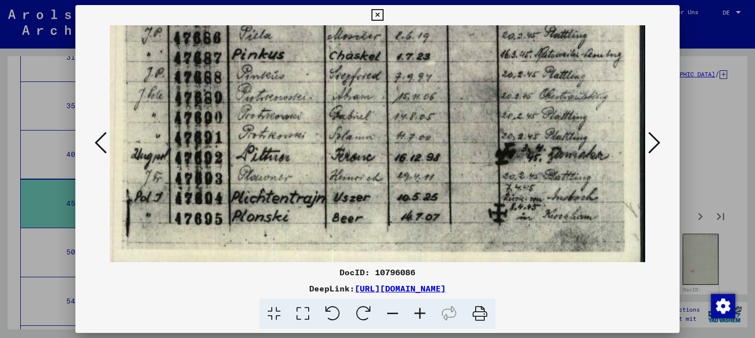
drag, startPoint x: 441, startPoint y: 131, endPoint x: 434, endPoint y: 82, distance: 49.6
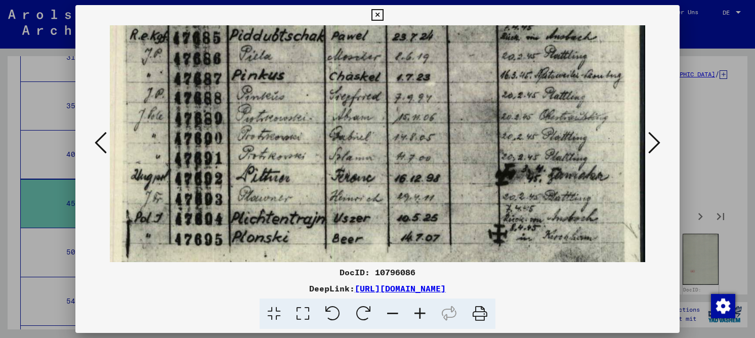
scroll to position [516, 37]
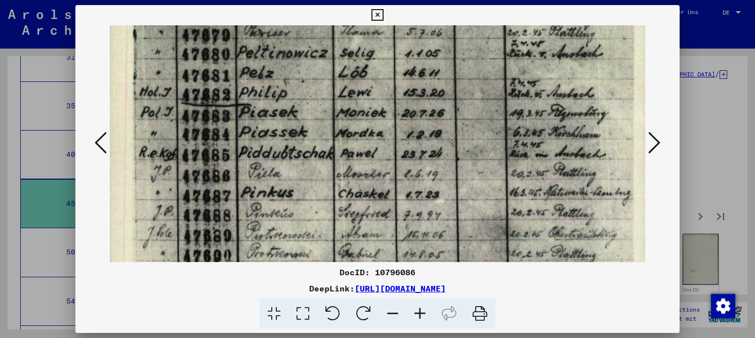
drag, startPoint x: 434, startPoint y: 83, endPoint x: 427, endPoint y: 229, distance: 146.3
click at [427, 229] on img at bounding box center [368, 20] width 572 height 781
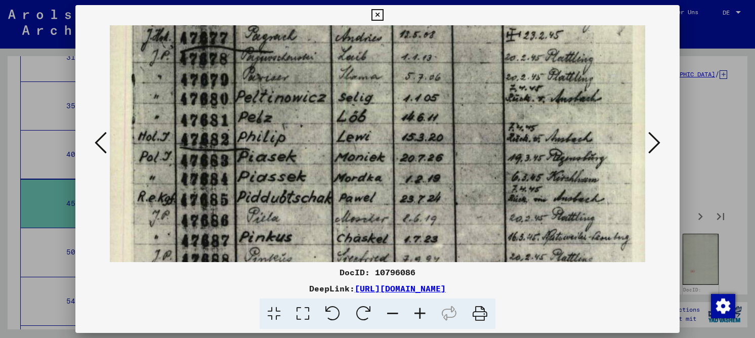
scroll to position [332, 29]
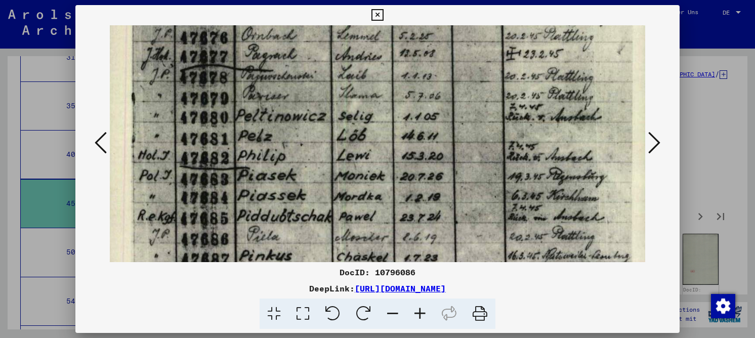
drag, startPoint x: 412, startPoint y: 121, endPoint x: 410, endPoint y: 174, distance: 53.1
click at [411, 176] on img at bounding box center [366, 83] width 572 height 781
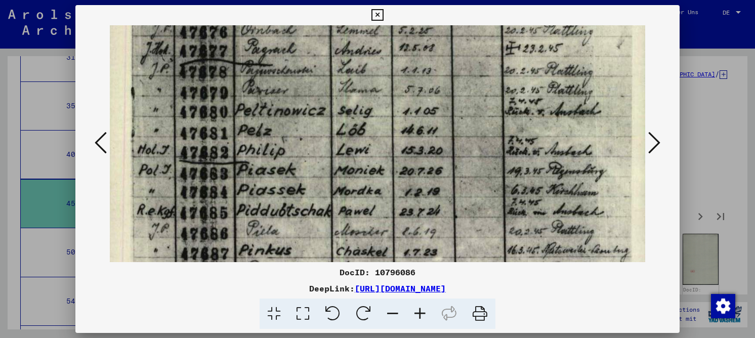
scroll to position [339, 30]
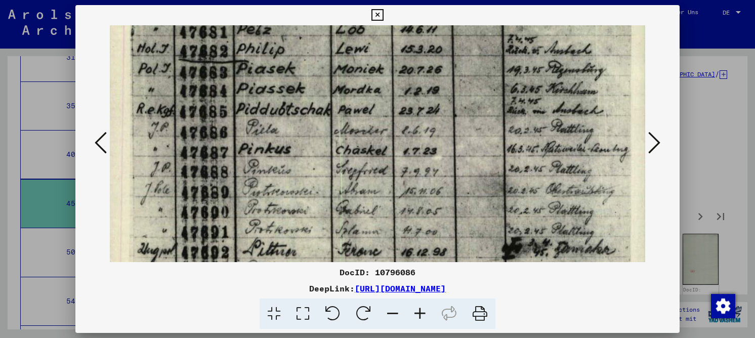
drag, startPoint x: 338, startPoint y: 199, endPoint x: 337, endPoint y: 92, distance: 107.2
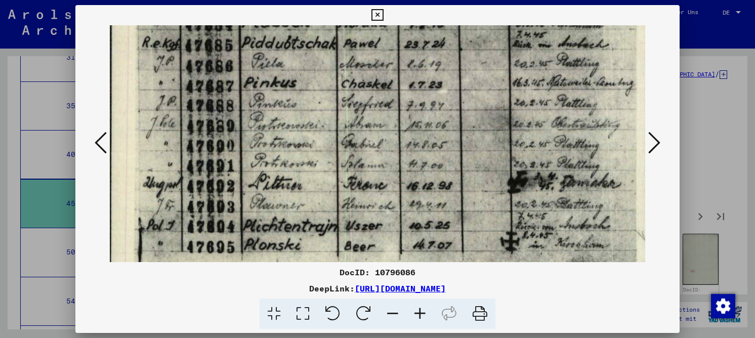
drag, startPoint x: 320, startPoint y: 183, endPoint x: 325, endPoint y: 138, distance: 45.4
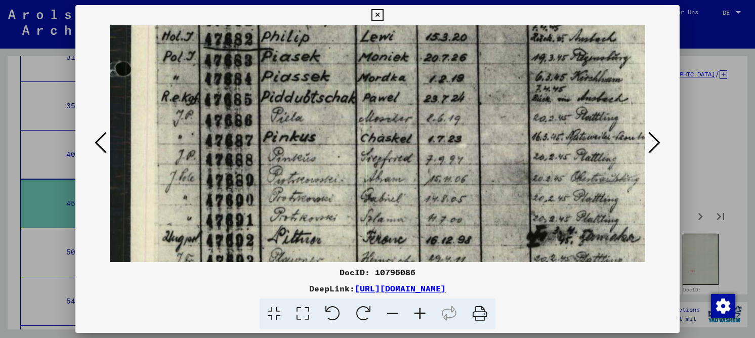
drag, startPoint x: 323, startPoint y: 173, endPoint x: 342, endPoint y: 224, distance: 54.1
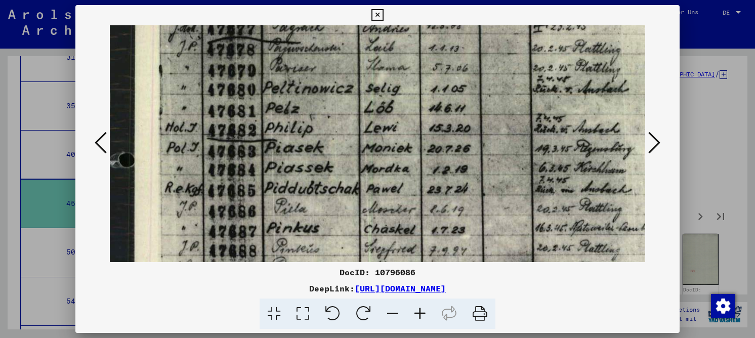
drag, startPoint x: 332, startPoint y: 126, endPoint x: 336, endPoint y: 209, distance: 83.6
click at [336, 209] on img at bounding box center [394, 55] width 572 height 781
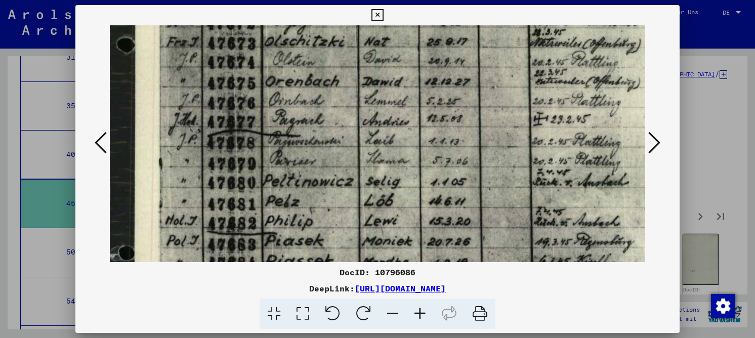
scroll to position [257, 1]
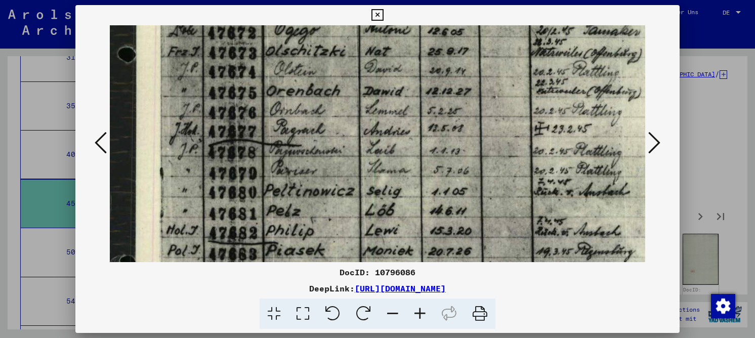
drag, startPoint x: 319, startPoint y: 97, endPoint x: 320, endPoint y: 200, distance: 102.7
click at [320, 200] on img at bounding box center [395, 158] width 572 height 781
click at [656, 141] on icon at bounding box center [654, 142] width 12 height 24
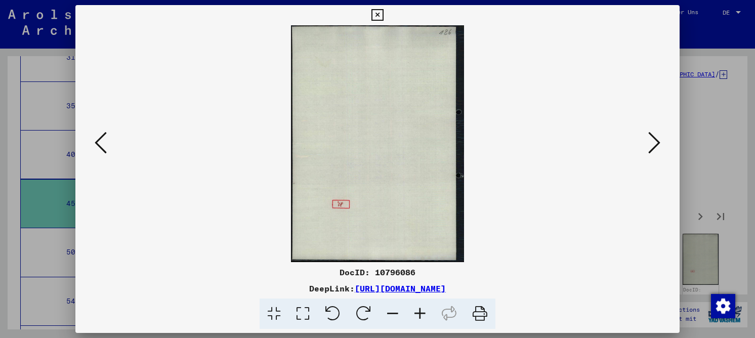
click at [656, 141] on icon at bounding box center [654, 142] width 12 height 24
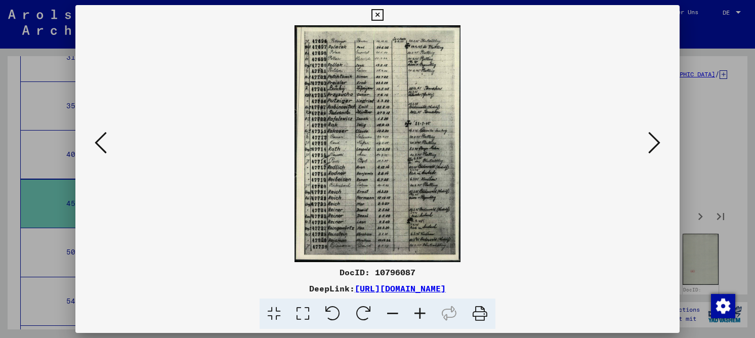
click at [312, 310] on icon at bounding box center [302, 313] width 29 height 31
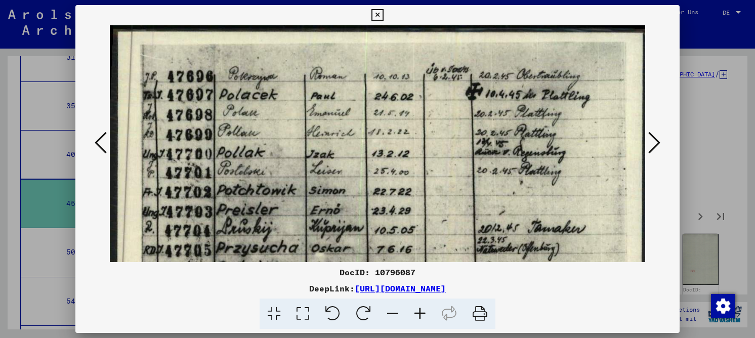
drag, startPoint x: 253, startPoint y: 103, endPoint x: 323, endPoint y: 104, distance: 70.3
click at [402, 268] on div "DocID: 10796087" at bounding box center [377, 272] width 604 height 12
copy div "10796087"
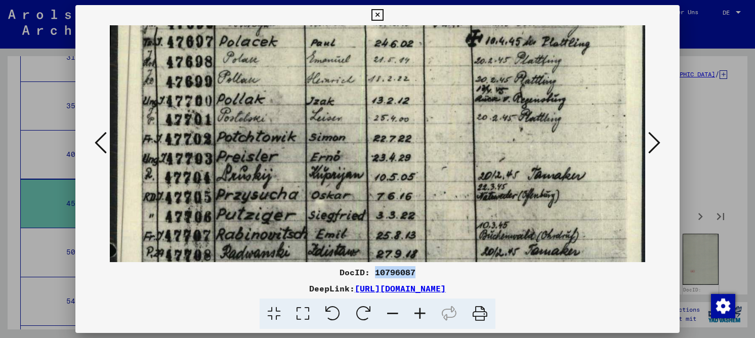
drag, startPoint x: 227, startPoint y: 170, endPoint x: 247, endPoint y: 116, distance: 57.9
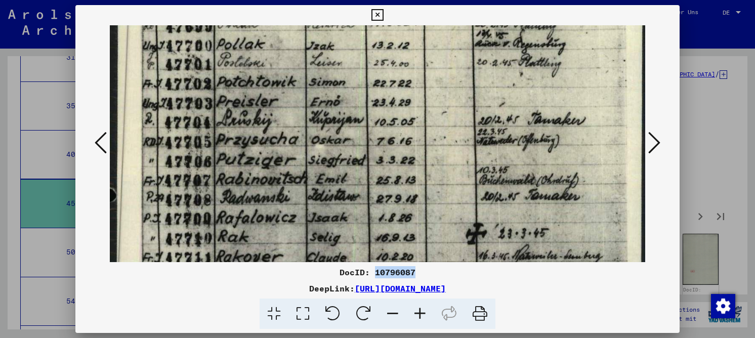
drag, startPoint x: 226, startPoint y: 190, endPoint x: 235, endPoint y: 137, distance: 54.4
click at [235, 137] on img at bounding box center [377, 298] width 535 height 762
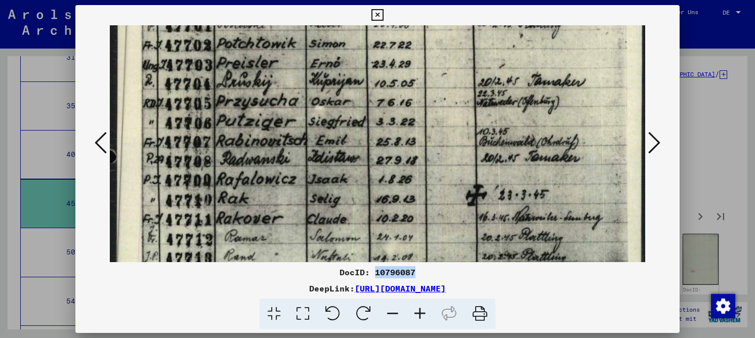
scroll to position [147, 0]
drag, startPoint x: 241, startPoint y: 190, endPoint x: 247, endPoint y: 152, distance: 38.3
click at [247, 152] on img at bounding box center [377, 259] width 535 height 762
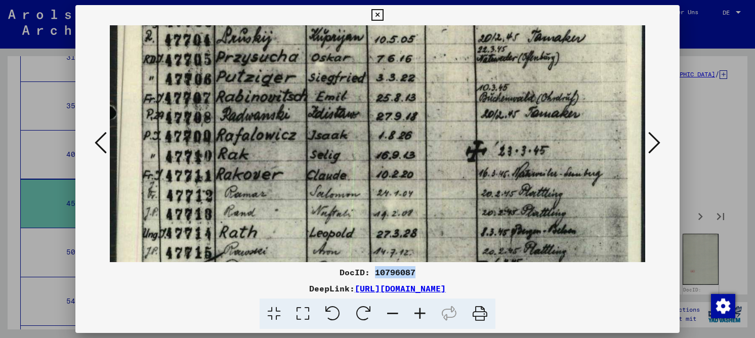
drag, startPoint x: 258, startPoint y: 184, endPoint x: 266, endPoint y: 140, distance: 44.7
click at [266, 140] on img at bounding box center [377, 216] width 535 height 762
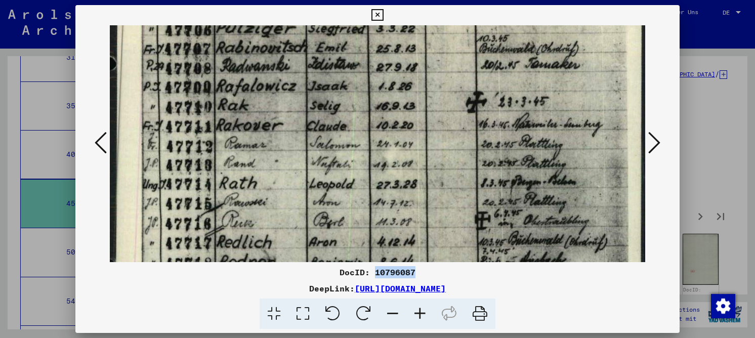
drag, startPoint x: 260, startPoint y: 185, endPoint x: 275, endPoint y: 136, distance: 51.1
click at [274, 134] on img at bounding box center [377, 167] width 535 height 762
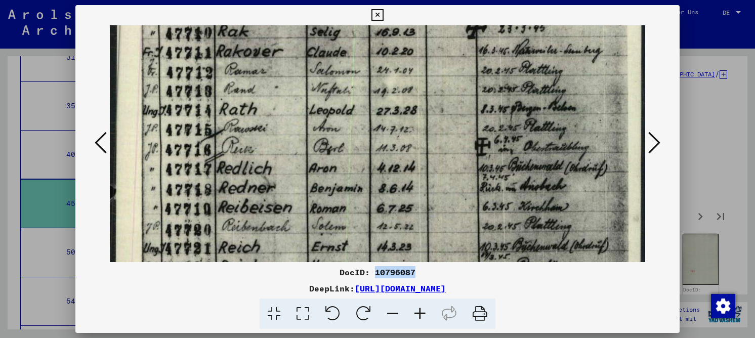
drag, startPoint x: 265, startPoint y: 162, endPoint x: 277, endPoint y: 127, distance: 37.1
click at [277, 127] on img at bounding box center [377, 93] width 535 height 762
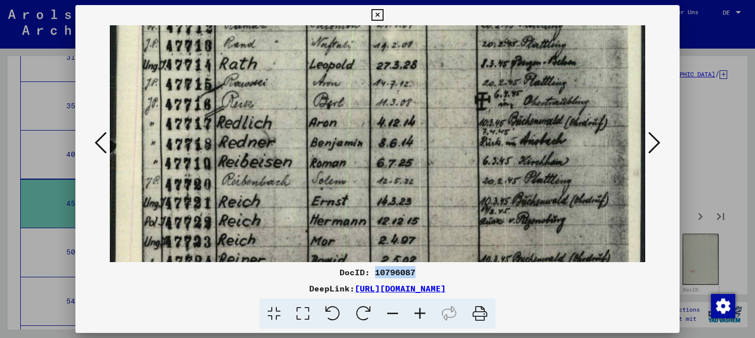
scroll to position [371, 0]
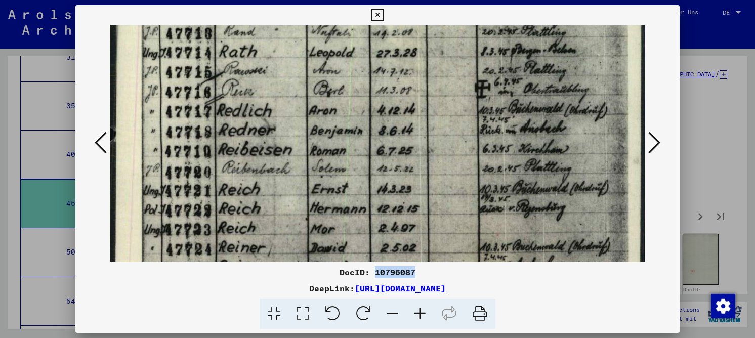
drag, startPoint x: 268, startPoint y: 166, endPoint x: 277, endPoint y: 121, distance: 45.3
click at [277, 121] on img at bounding box center [377, 35] width 535 height 762
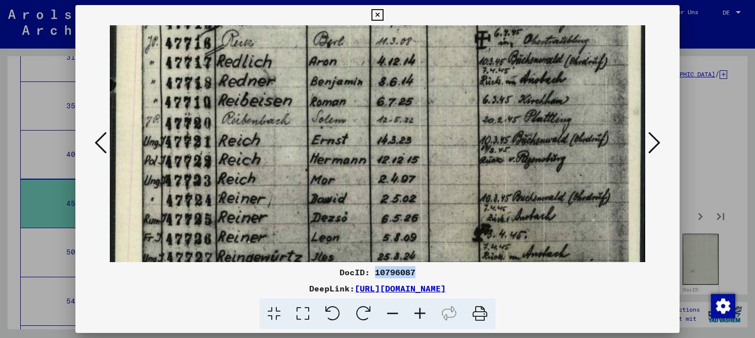
drag, startPoint x: 246, startPoint y: 214, endPoint x: 259, endPoint y: 165, distance: 50.9
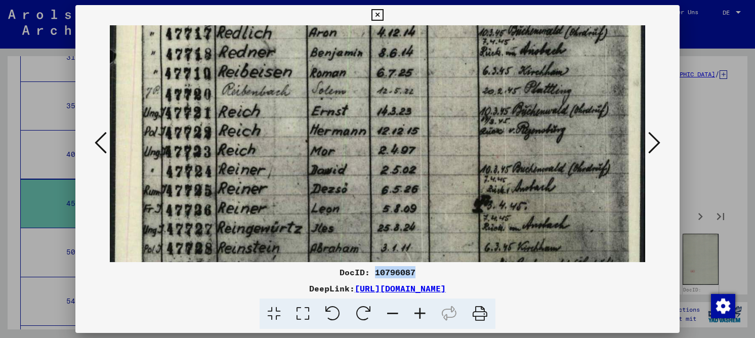
scroll to position [480, 0]
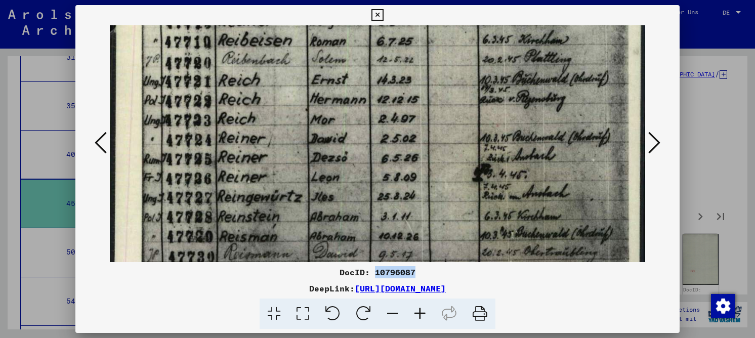
drag, startPoint x: 251, startPoint y: 215, endPoint x: 261, endPoint y: 155, distance: 61.0
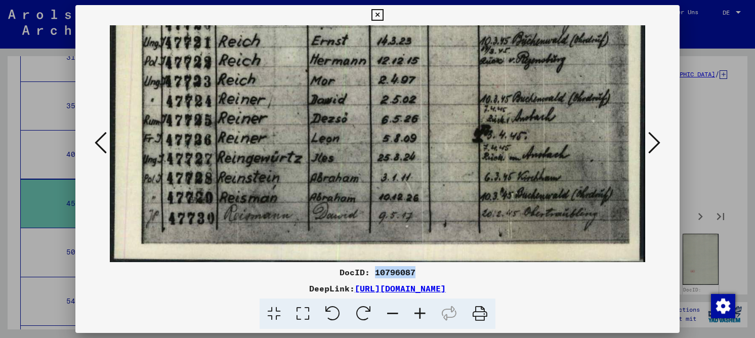
scroll to position [525, 0]
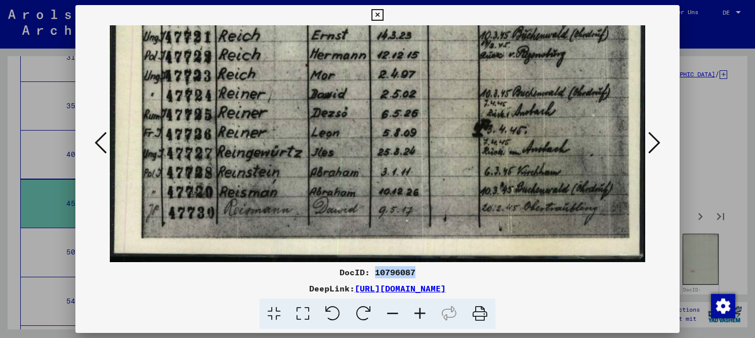
drag, startPoint x: 246, startPoint y: 195, endPoint x: 254, endPoint y: 169, distance: 26.9
